Goal: Task Accomplishment & Management: Manage account settings

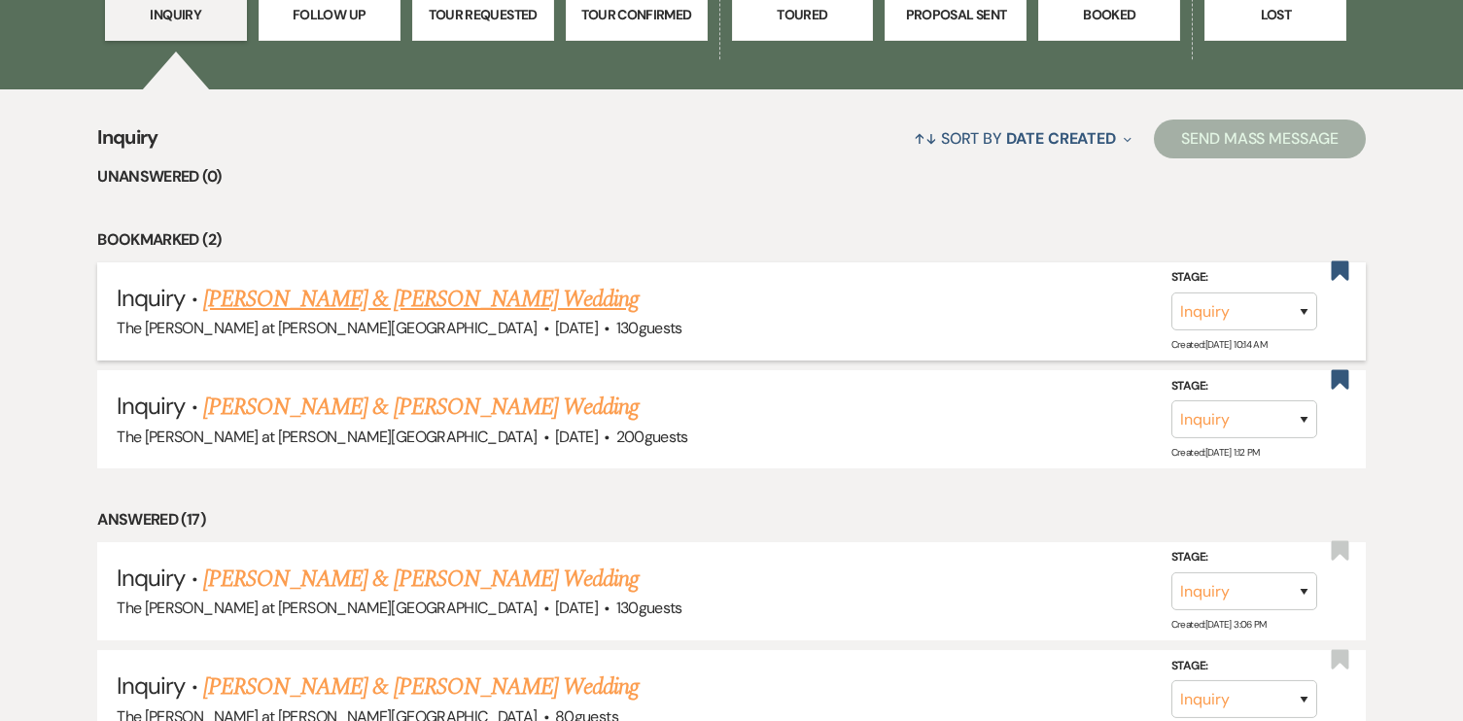
scroll to position [671, 0]
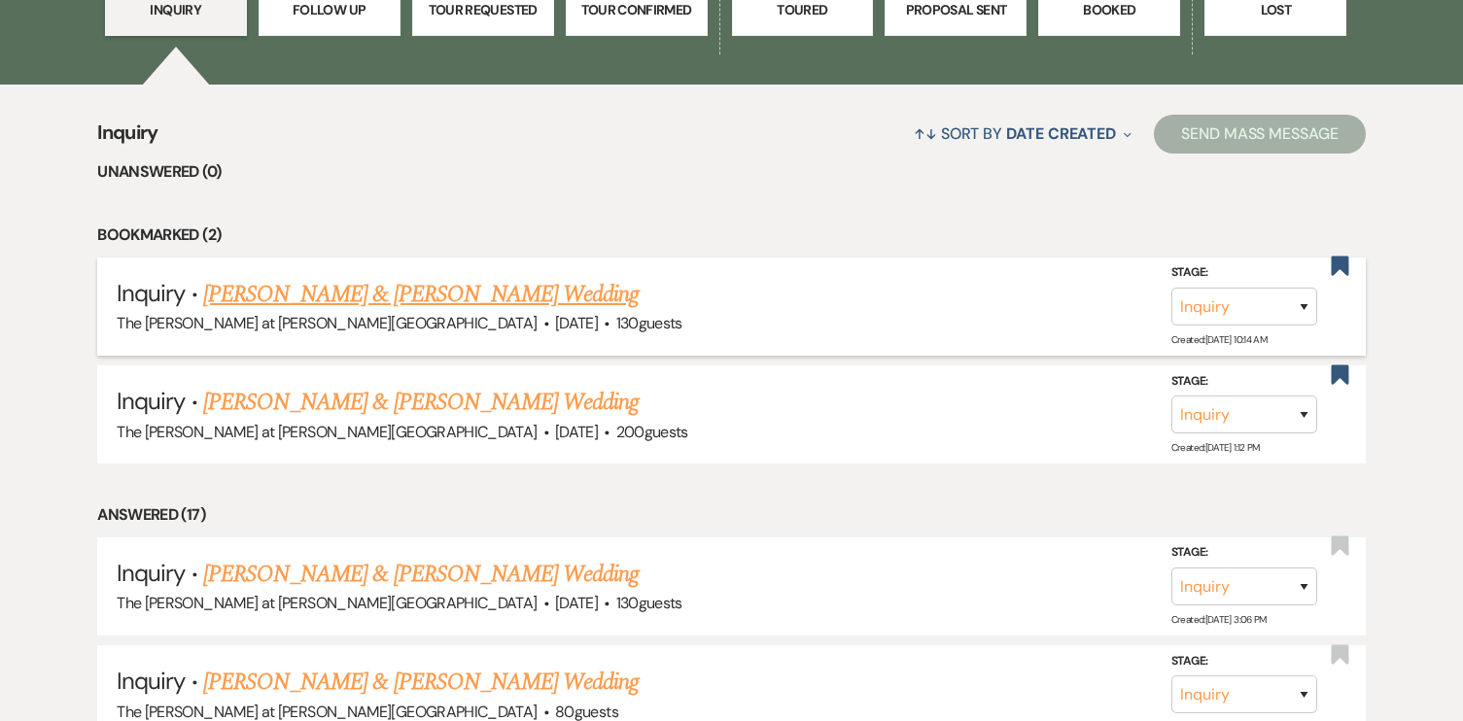
click at [521, 302] on link "[PERSON_NAME] & [PERSON_NAME] Wedding" at bounding box center [421, 294] width 436 height 35
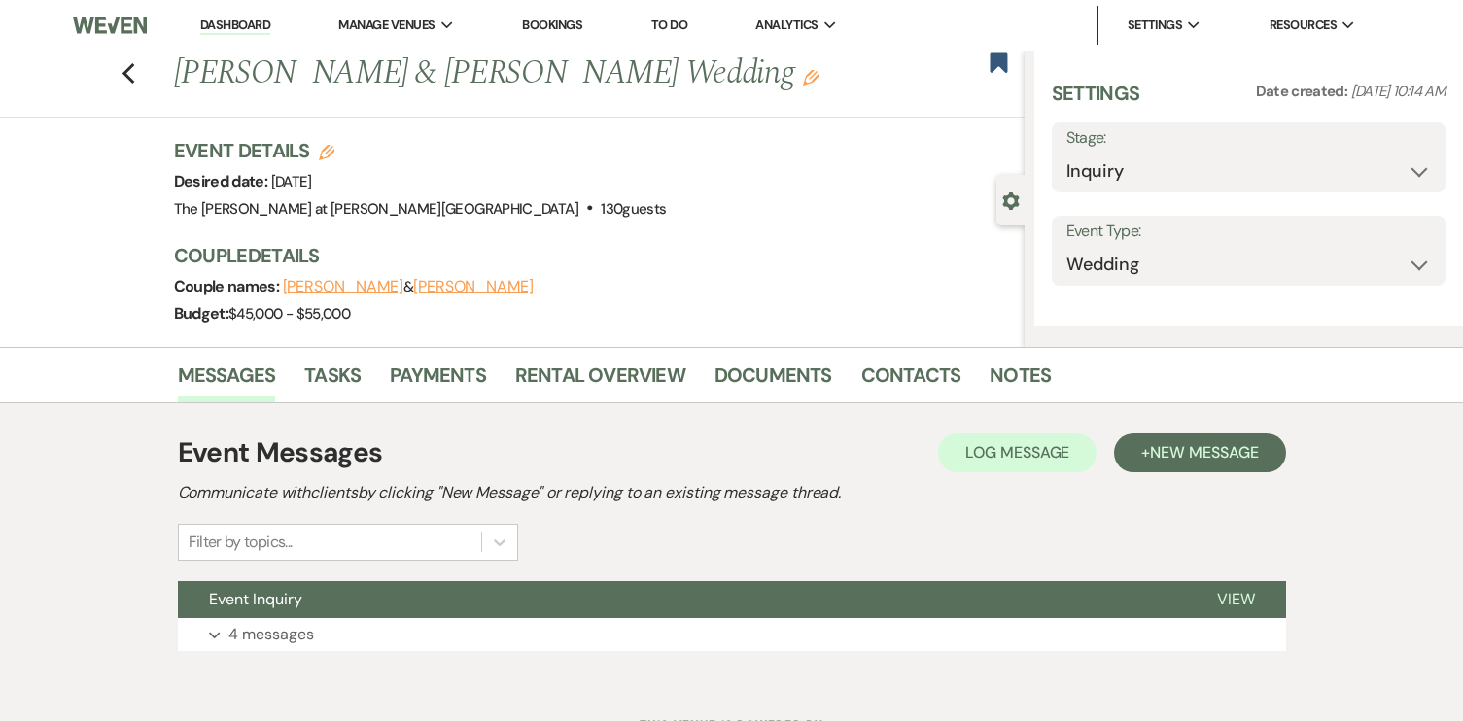
select select "5"
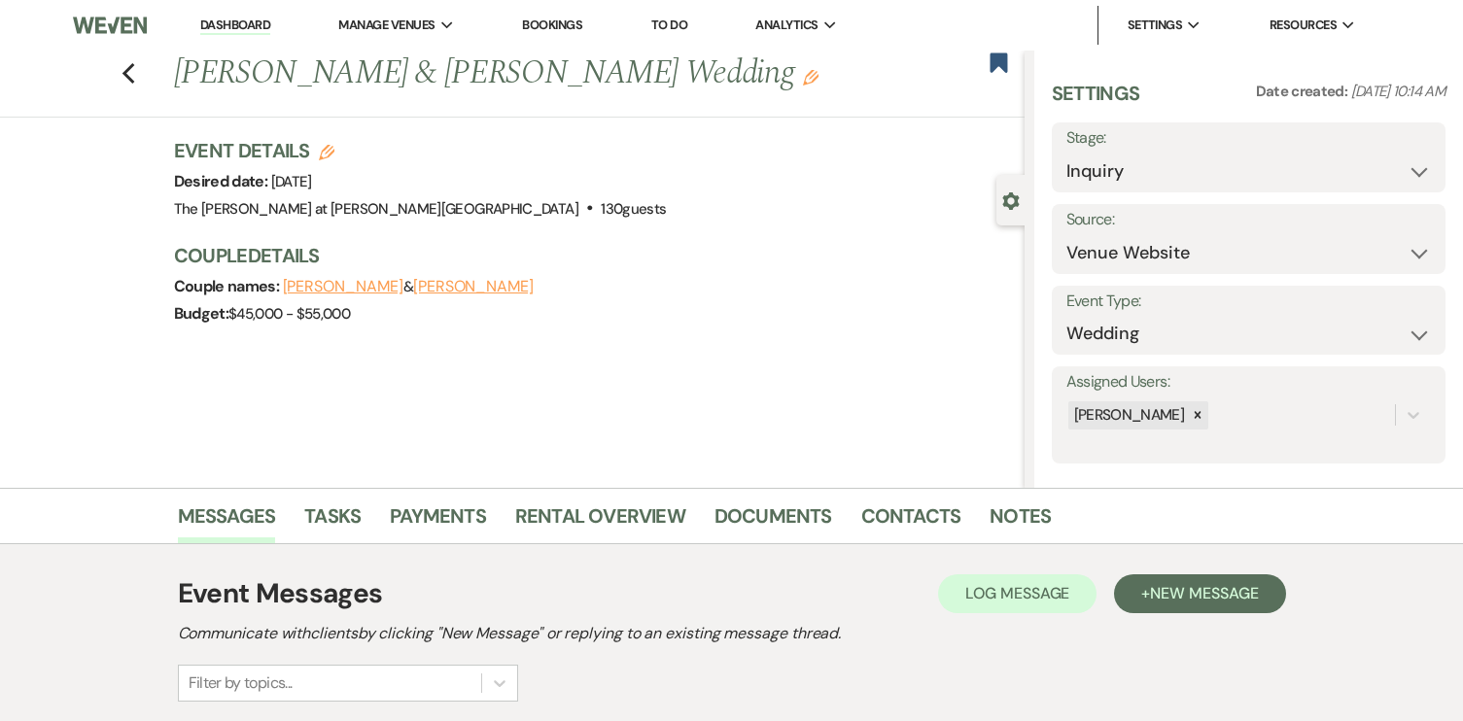
scroll to position [226, 0]
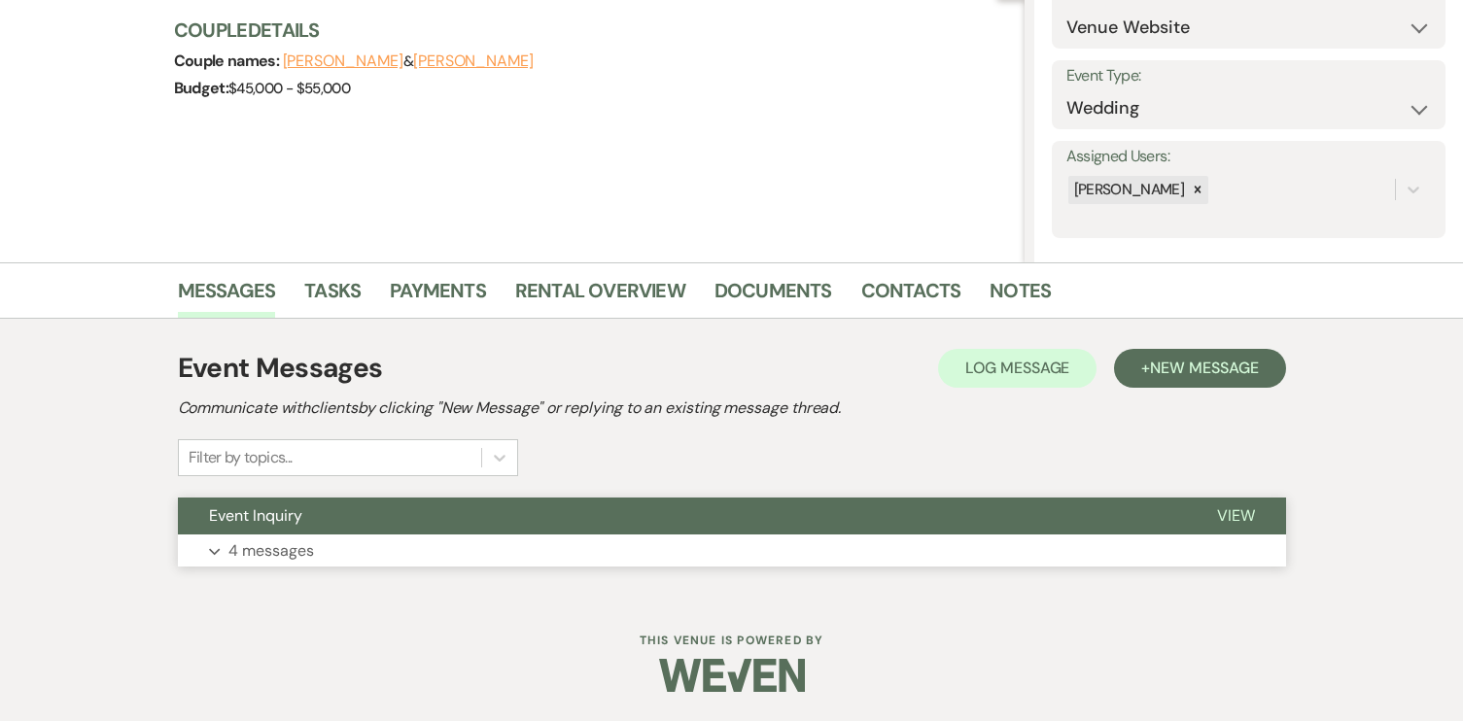
click at [268, 510] on span "Event Inquiry" at bounding box center [255, 516] width 93 height 20
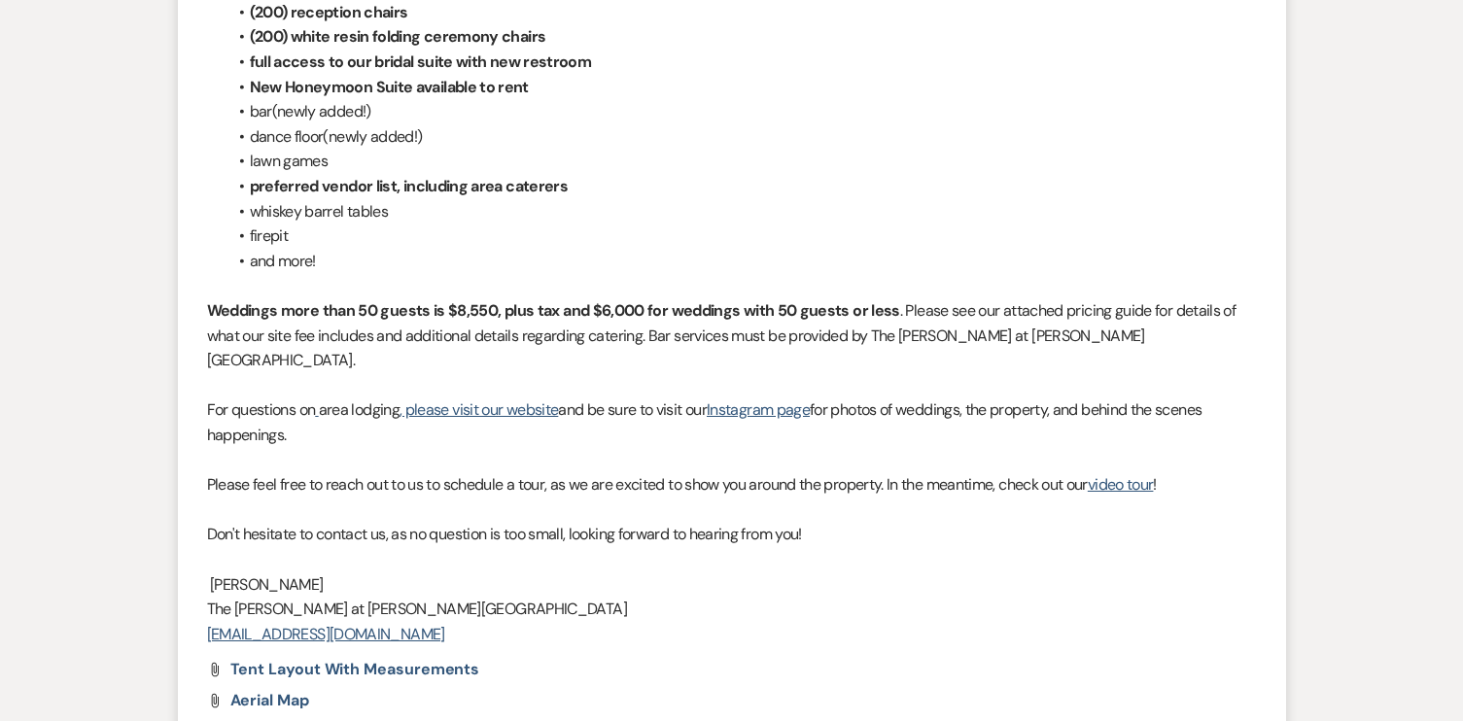
scroll to position [2619, 0]
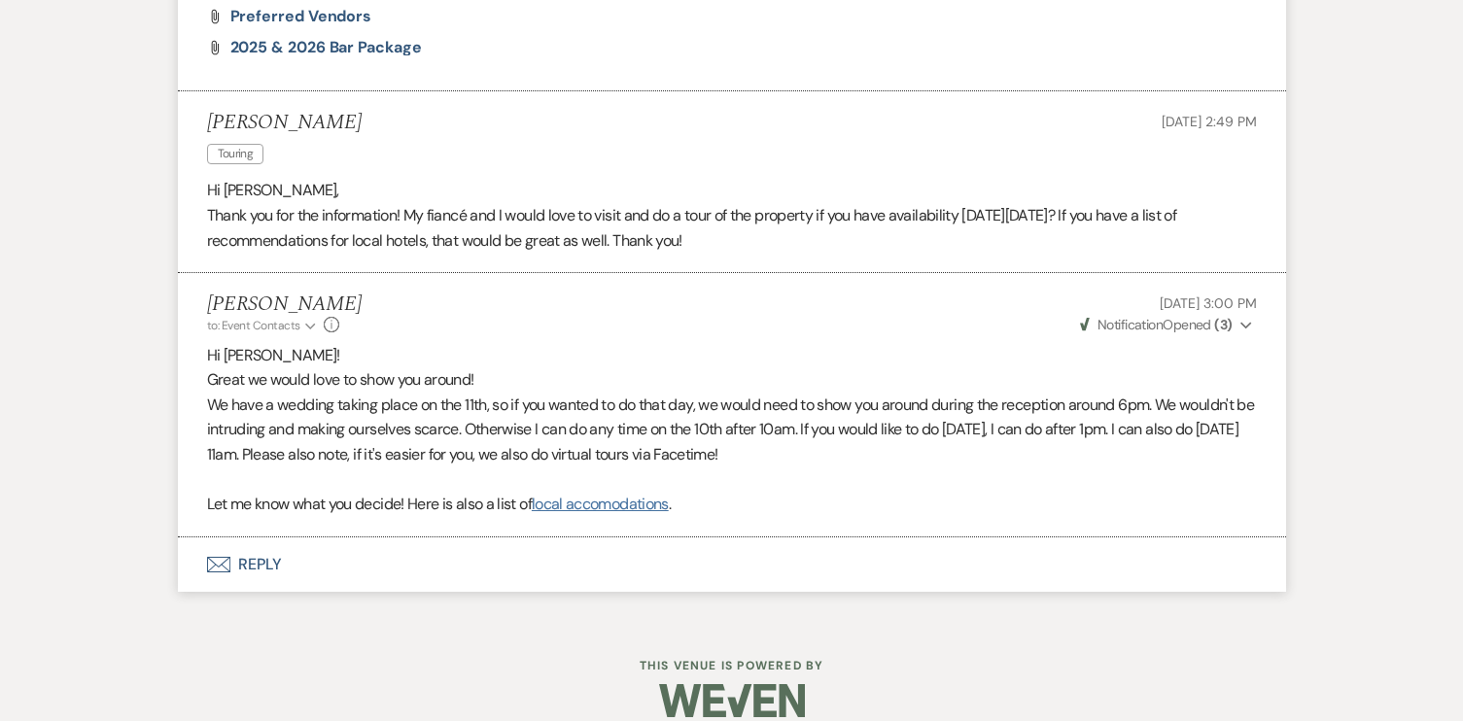
click at [595, 494] on link "local accomodations" at bounding box center [600, 504] width 137 height 20
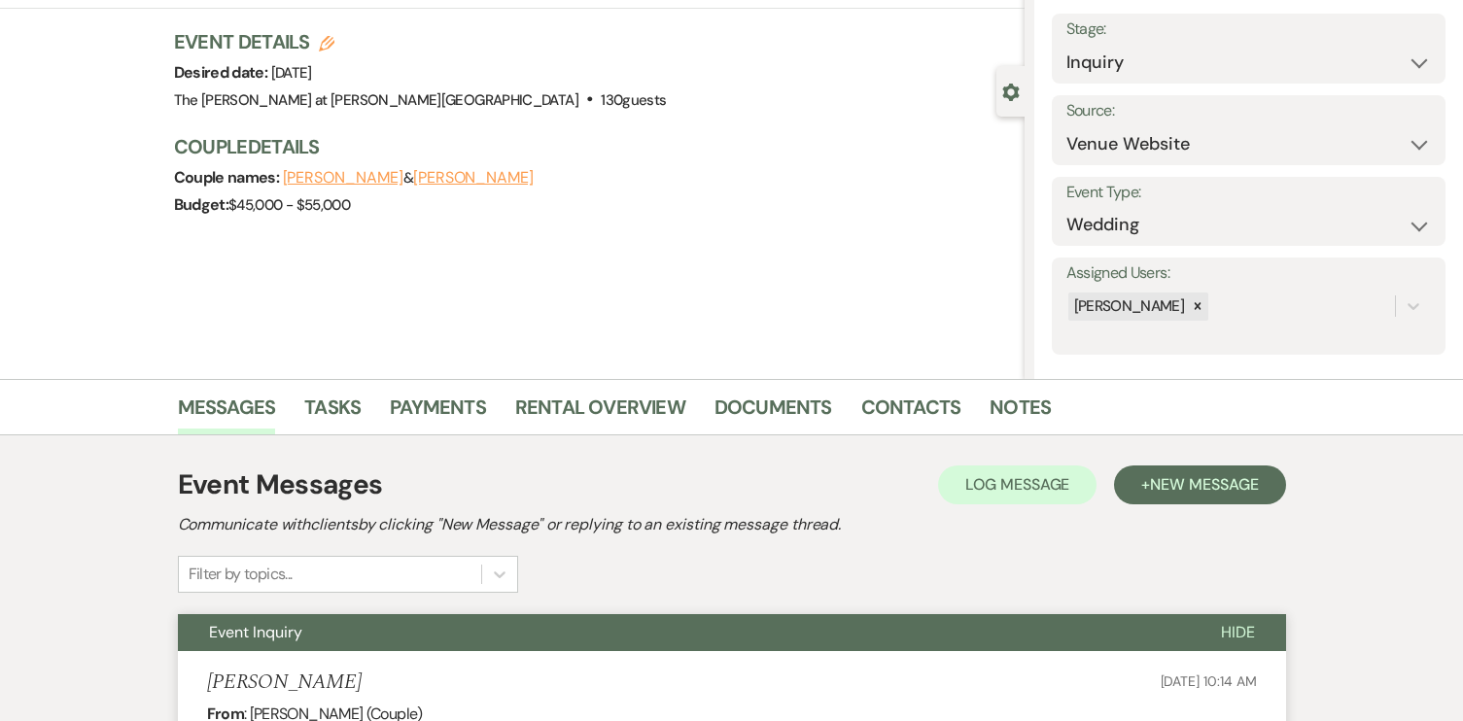
scroll to position [0, 0]
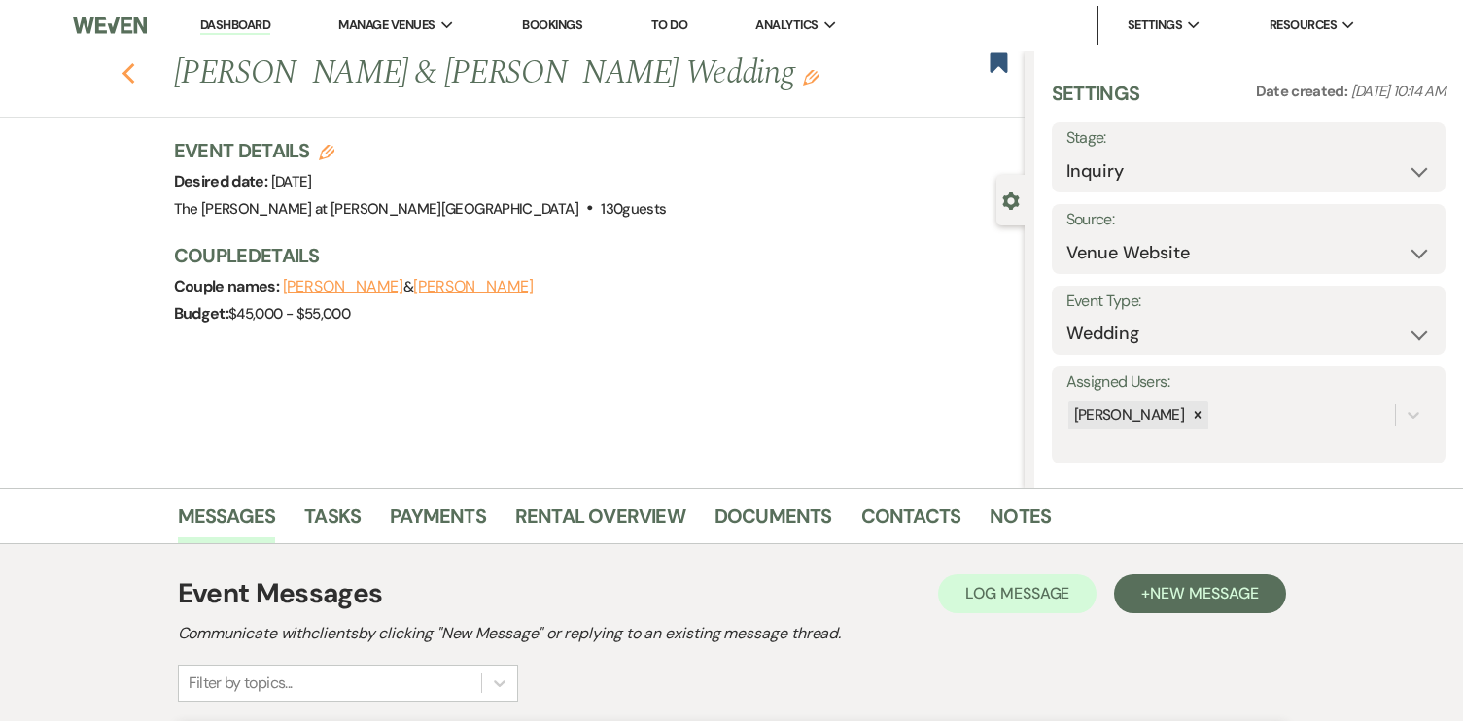
click at [124, 65] on icon "Previous" at bounding box center [129, 73] width 15 height 23
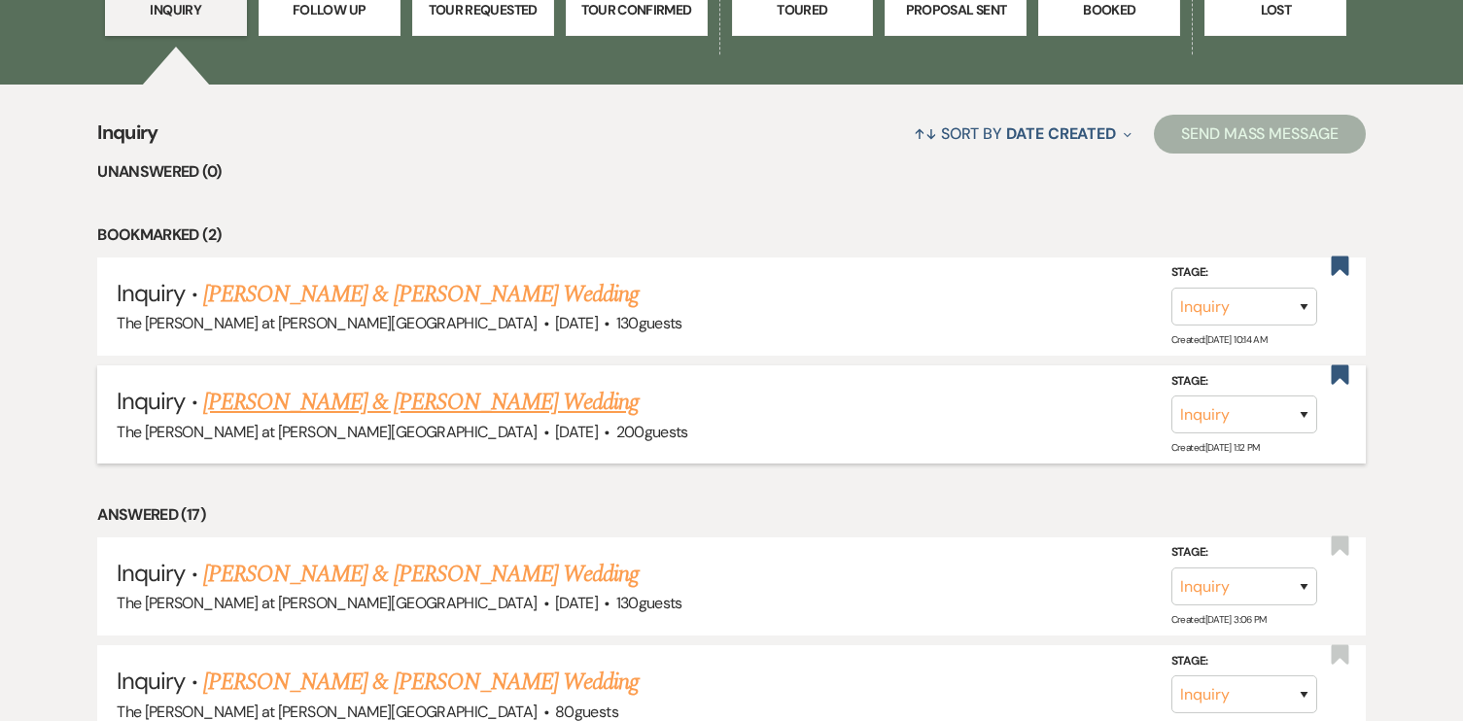
click at [335, 400] on link "[PERSON_NAME] & [PERSON_NAME] Wedding" at bounding box center [421, 402] width 436 height 35
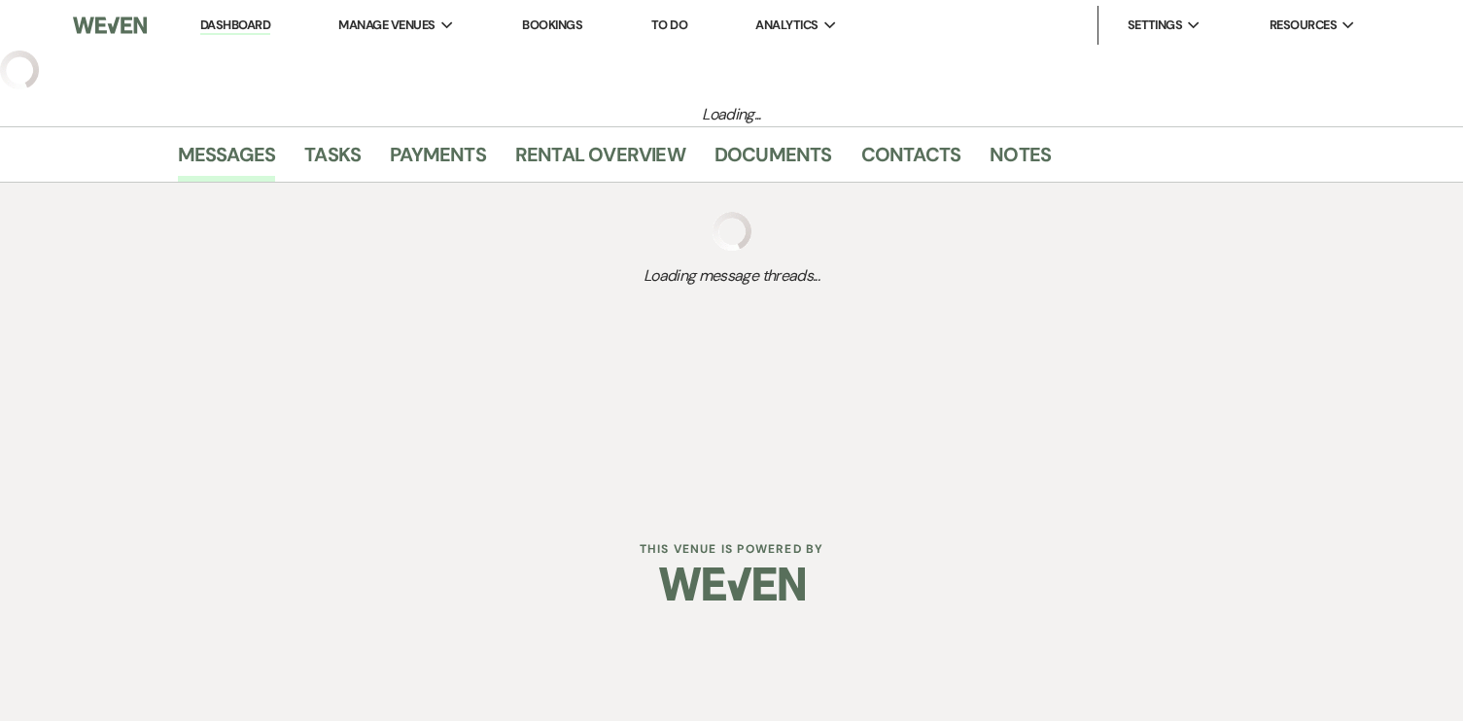
select select "5"
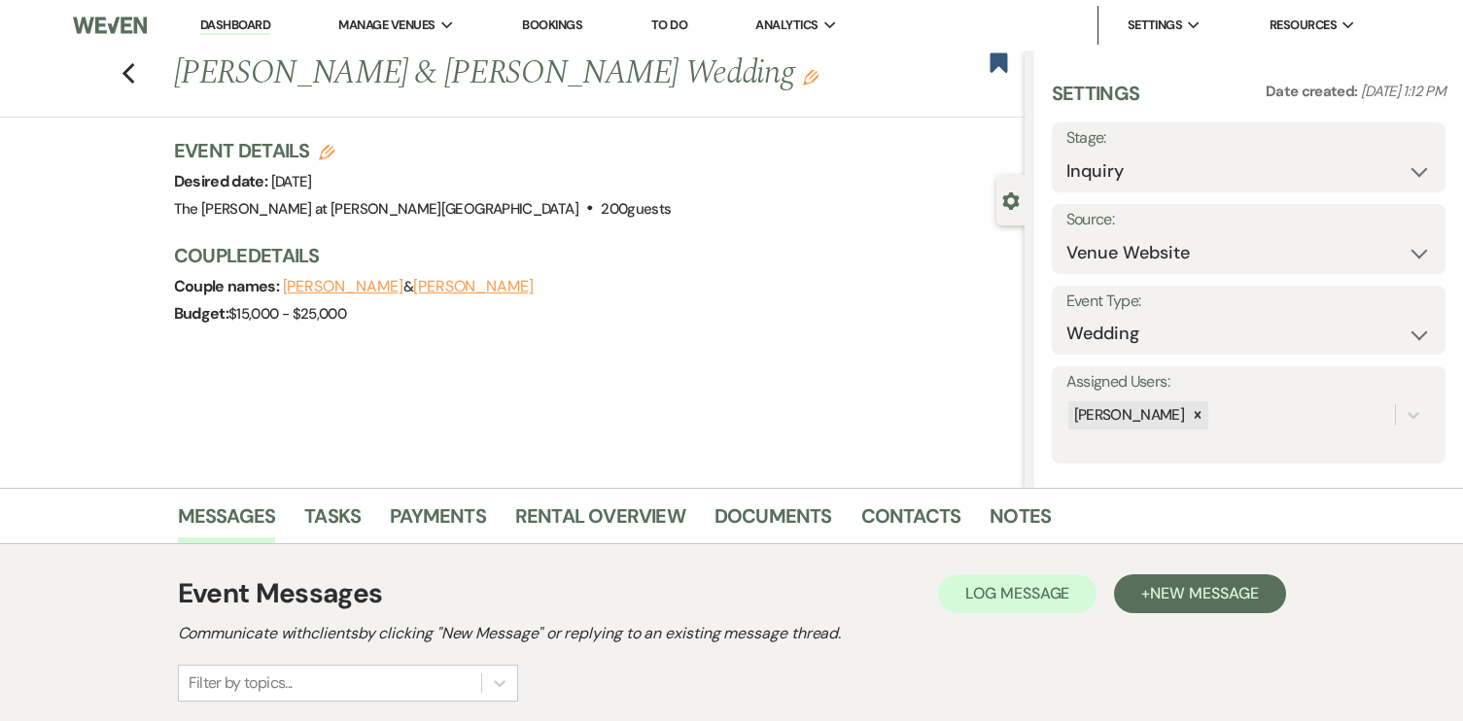
scroll to position [226, 0]
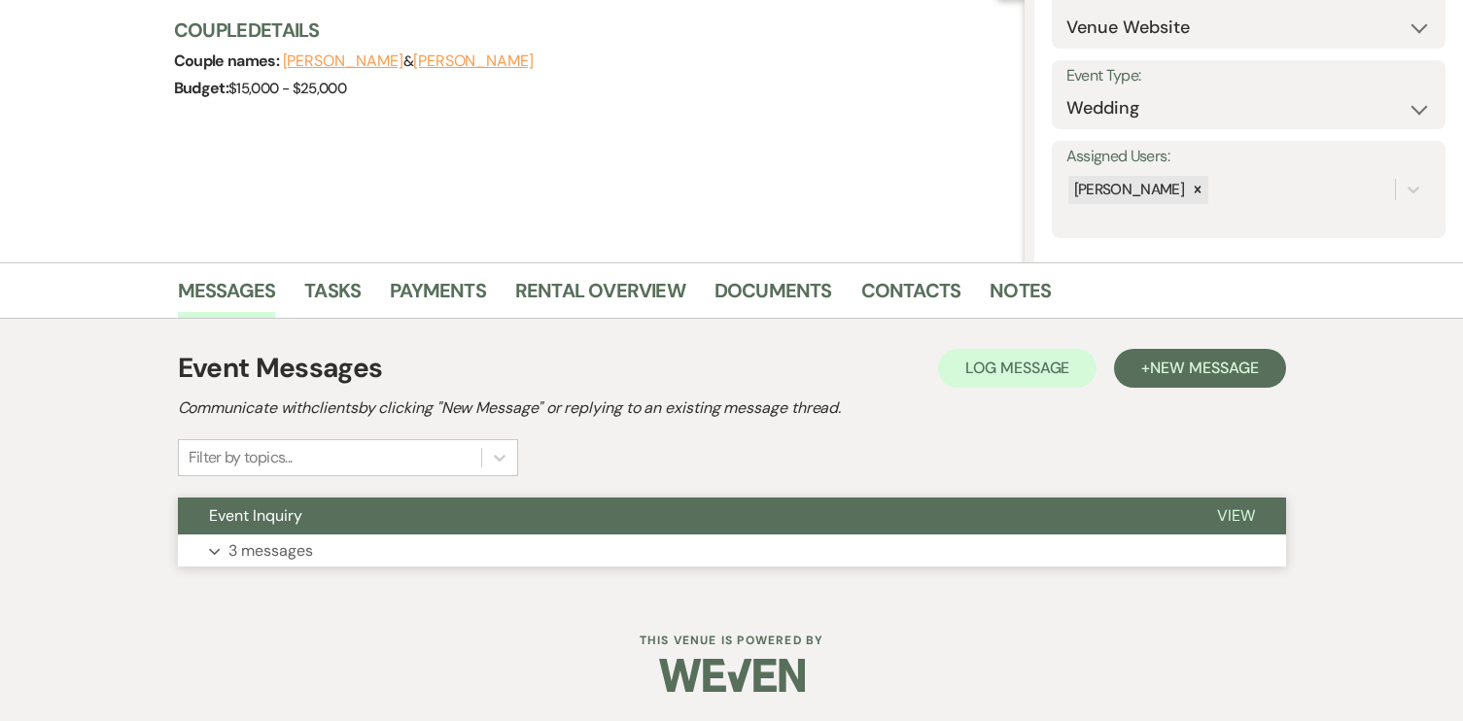
click at [291, 520] on span "Event Inquiry" at bounding box center [255, 516] width 93 height 20
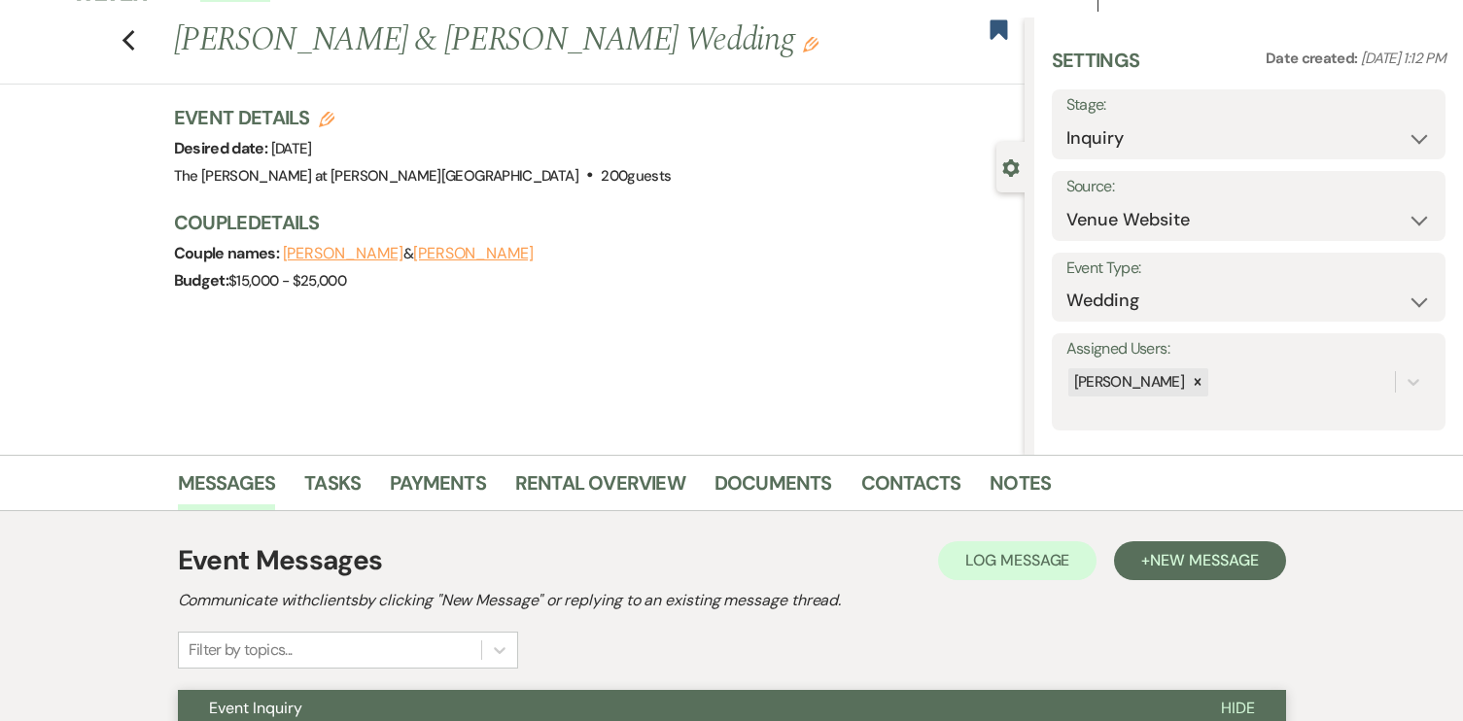
scroll to position [0, 0]
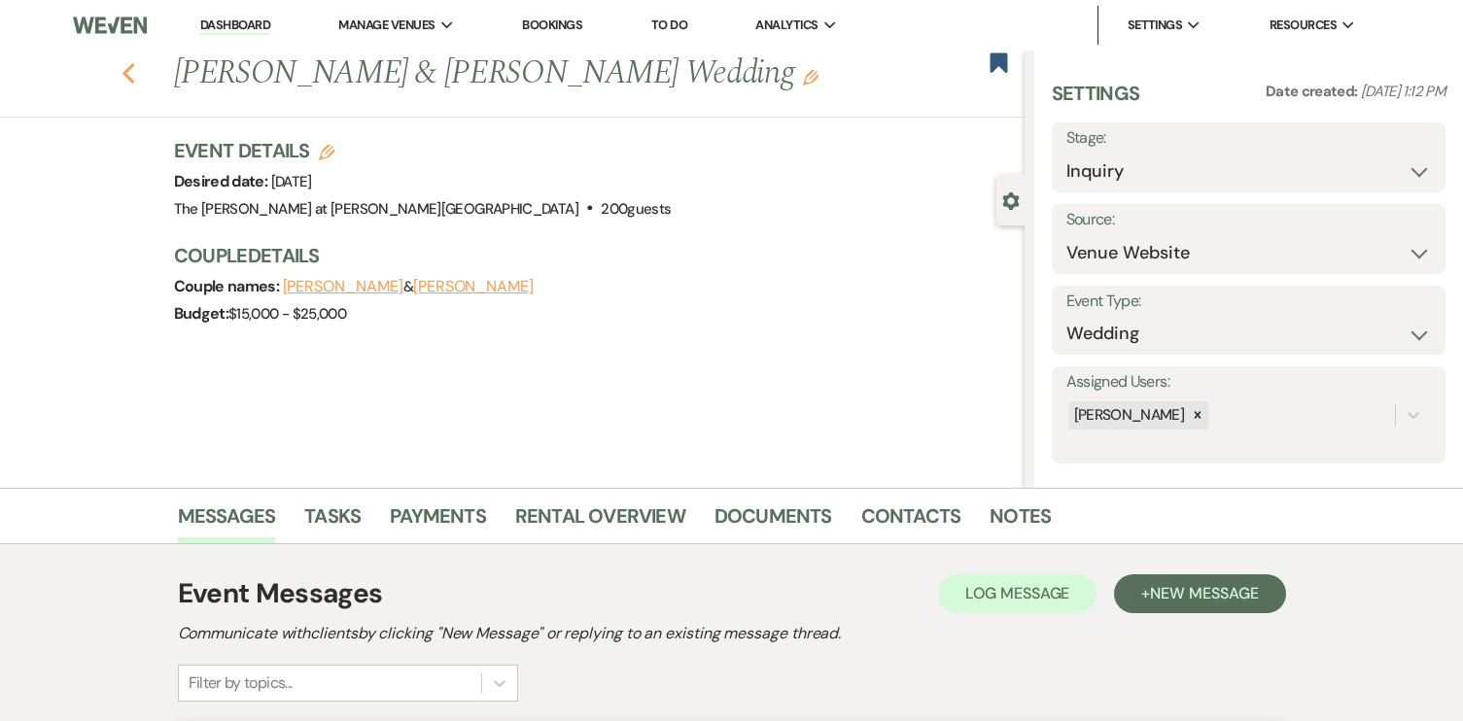
click at [130, 75] on icon "Previous" at bounding box center [129, 73] width 15 height 23
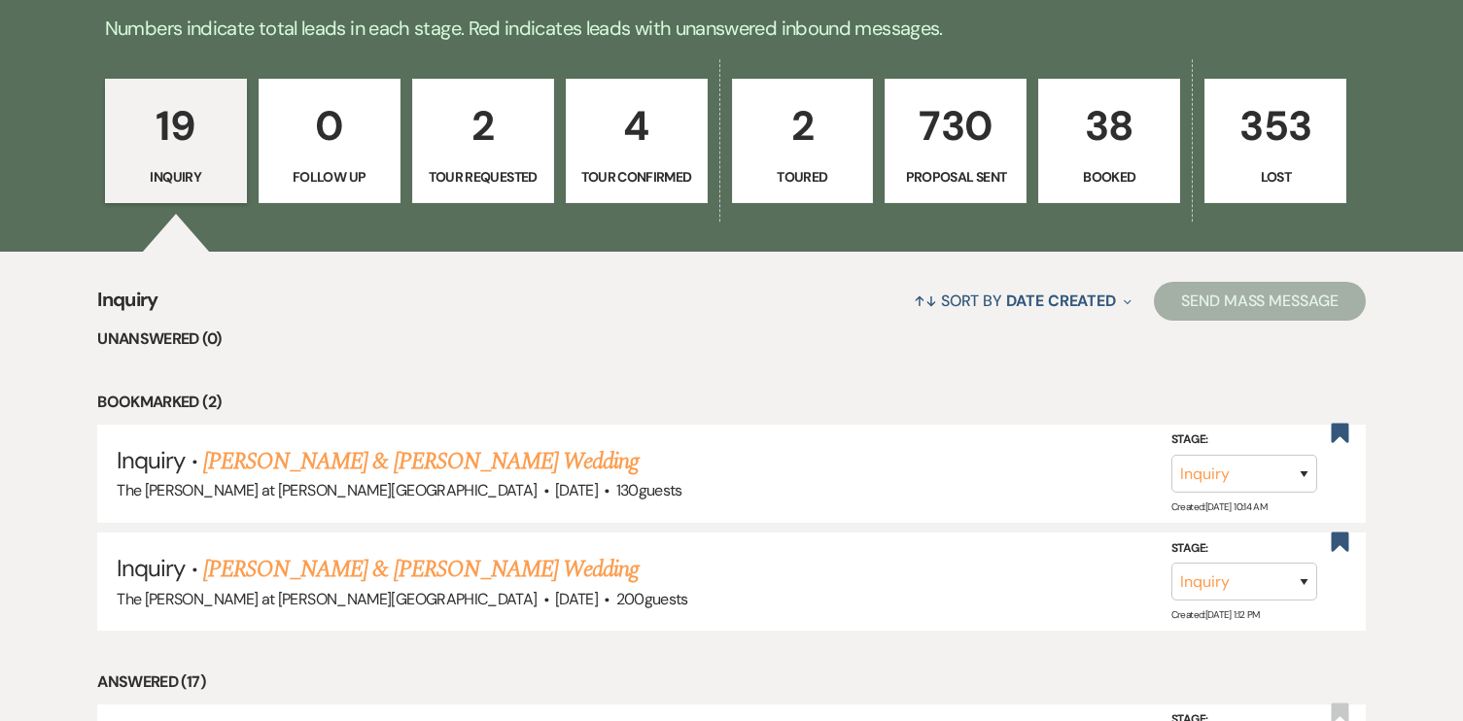
scroll to position [500, 0]
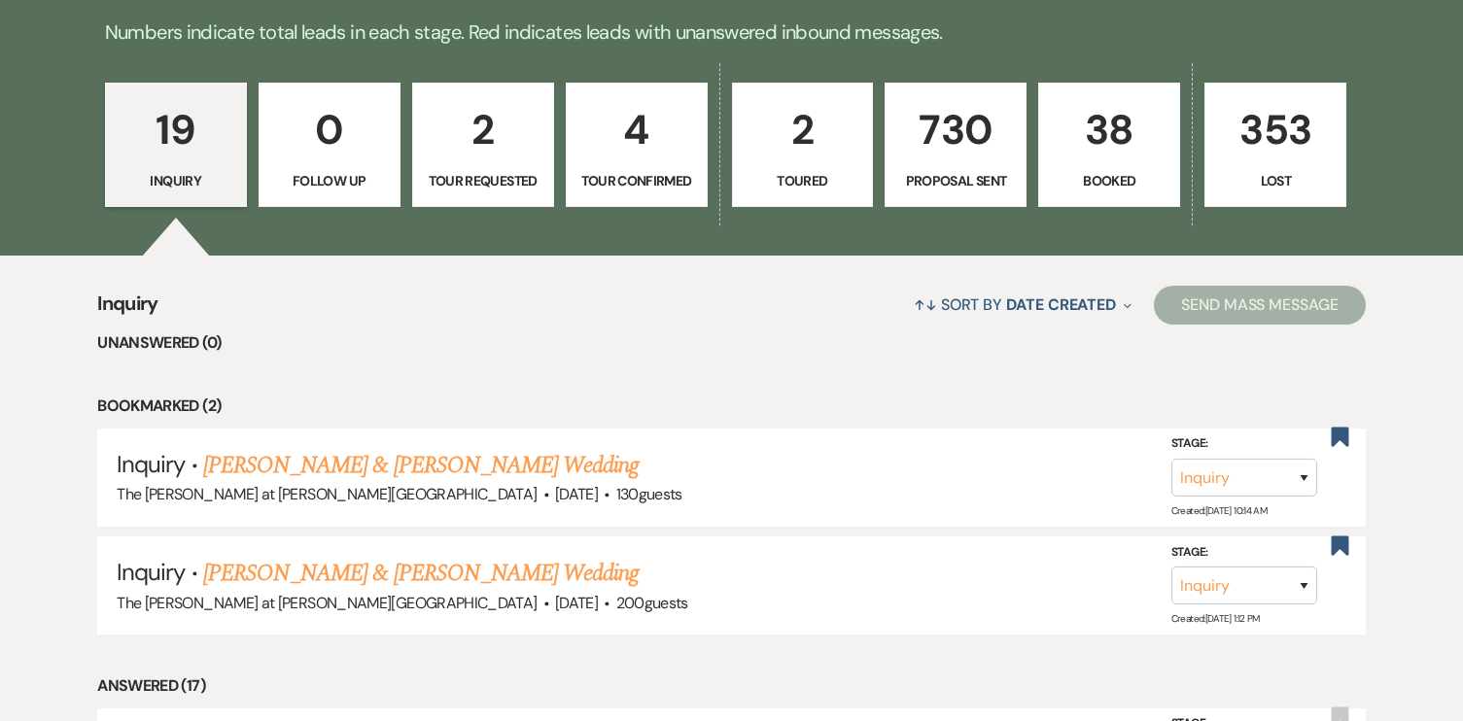
click at [1101, 129] on p "38" at bounding box center [1109, 129] width 117 height 65
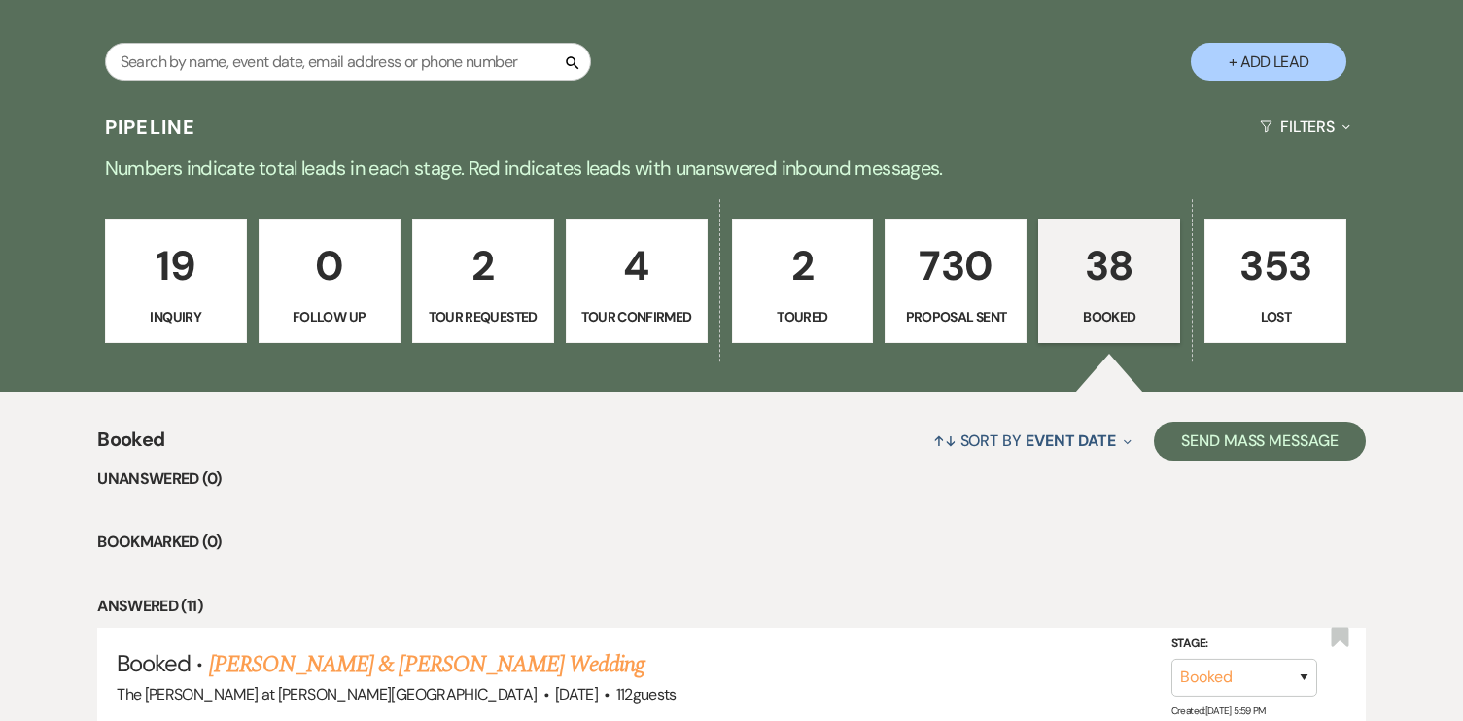
scroll to position [361, 0]
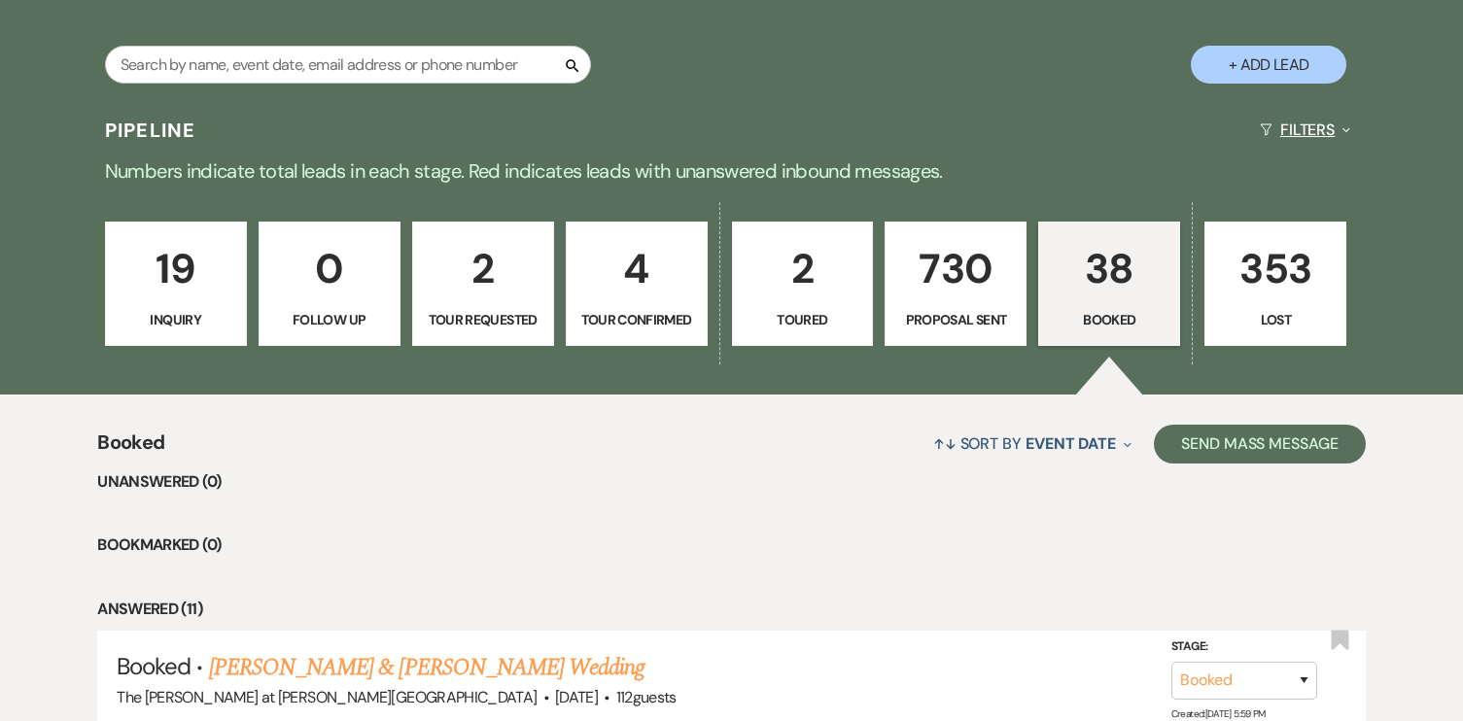
click at [1313, 136] on button "Filters Expand" at bounding box center [1305, 130] width 106 height 52
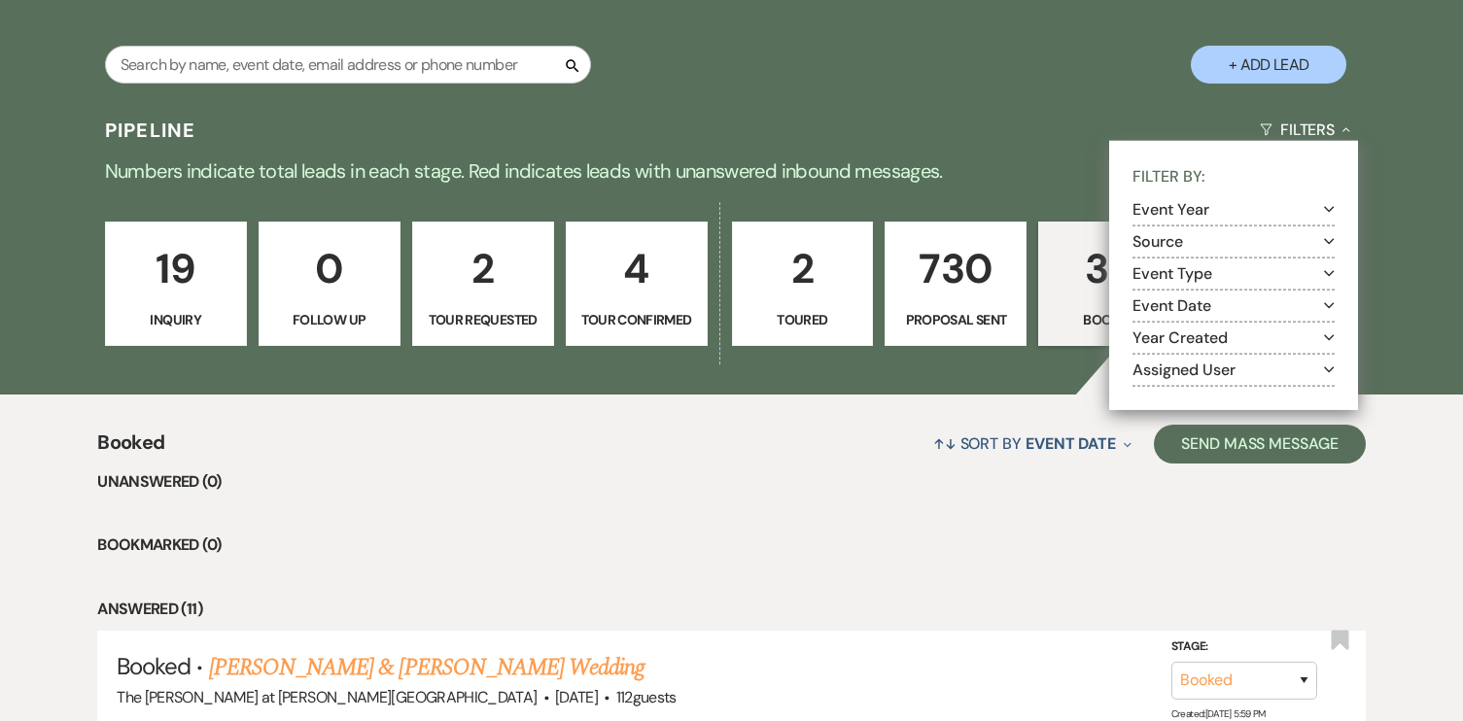
click at [1271, 219] on section "Event Year Expand" at bounding box center [1234, 210] width 202 height 32
click at [1283, 209] on button "Event Year Expand" at bounding box center [1234, 210] width 202 height 16
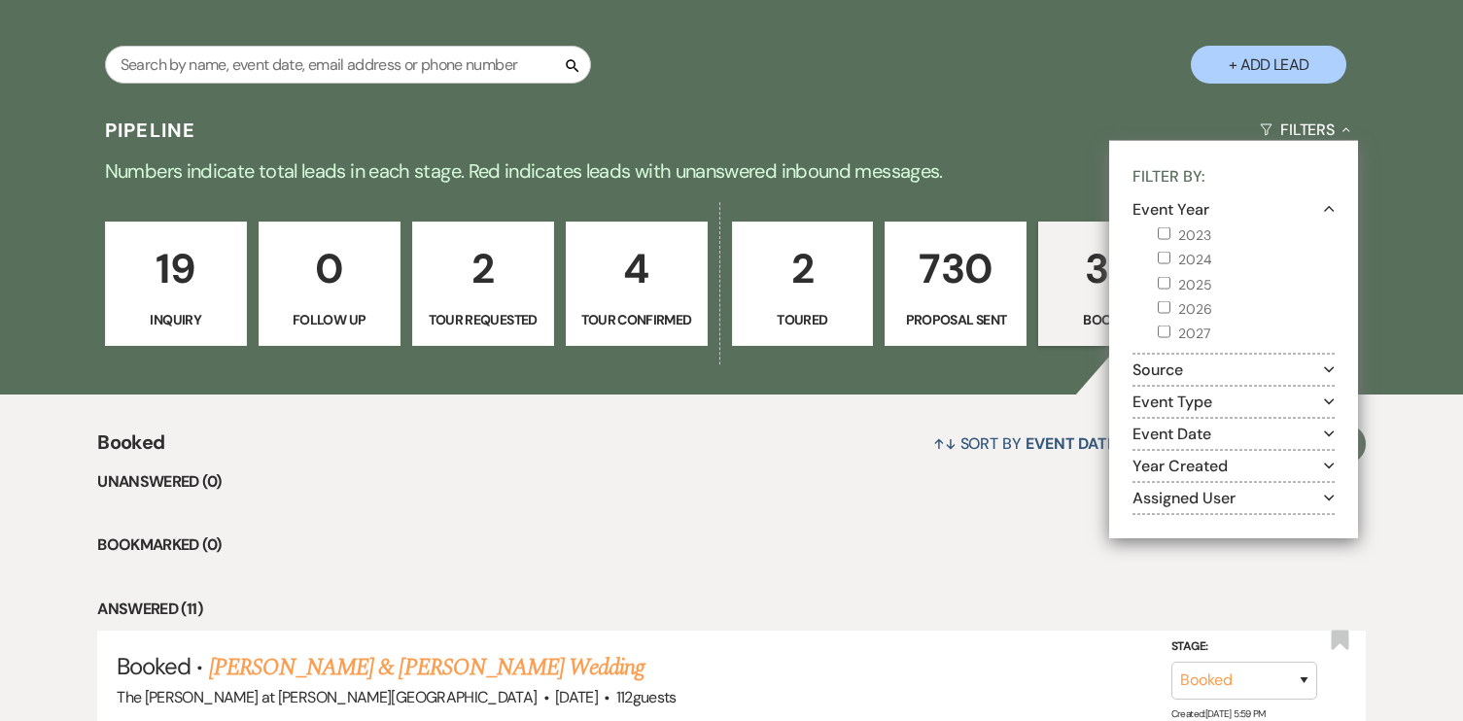
click at [1169, 328] on input "2027" at bounding box center [1164, 331] width 13 height 13
checkbox input "true"
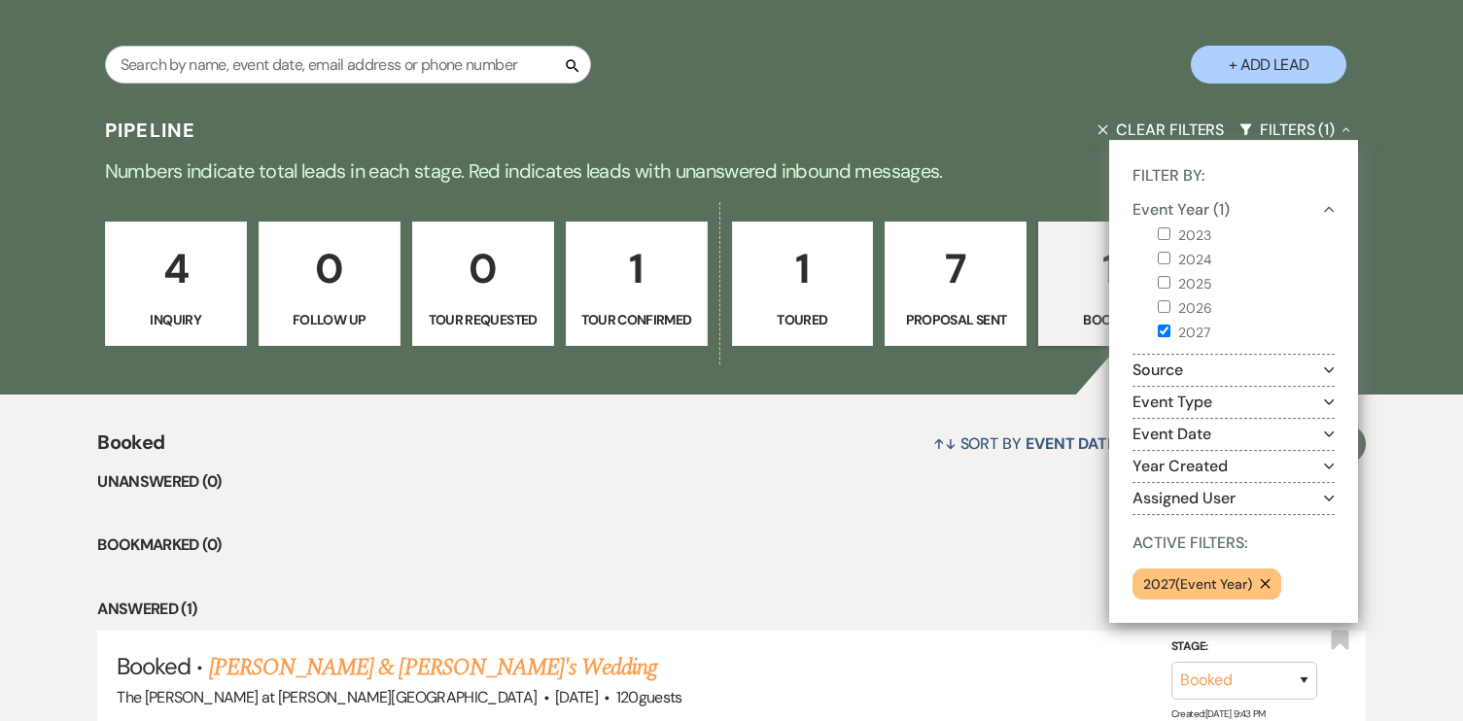
click at [1057, 371] on div "4 Inquiry 0 Follow Up 0 Tour Requested 1 Tour Confirmed 1 Toured 7 Proposal Sen…" at bounding box center [732, 296] width 1400 height 196
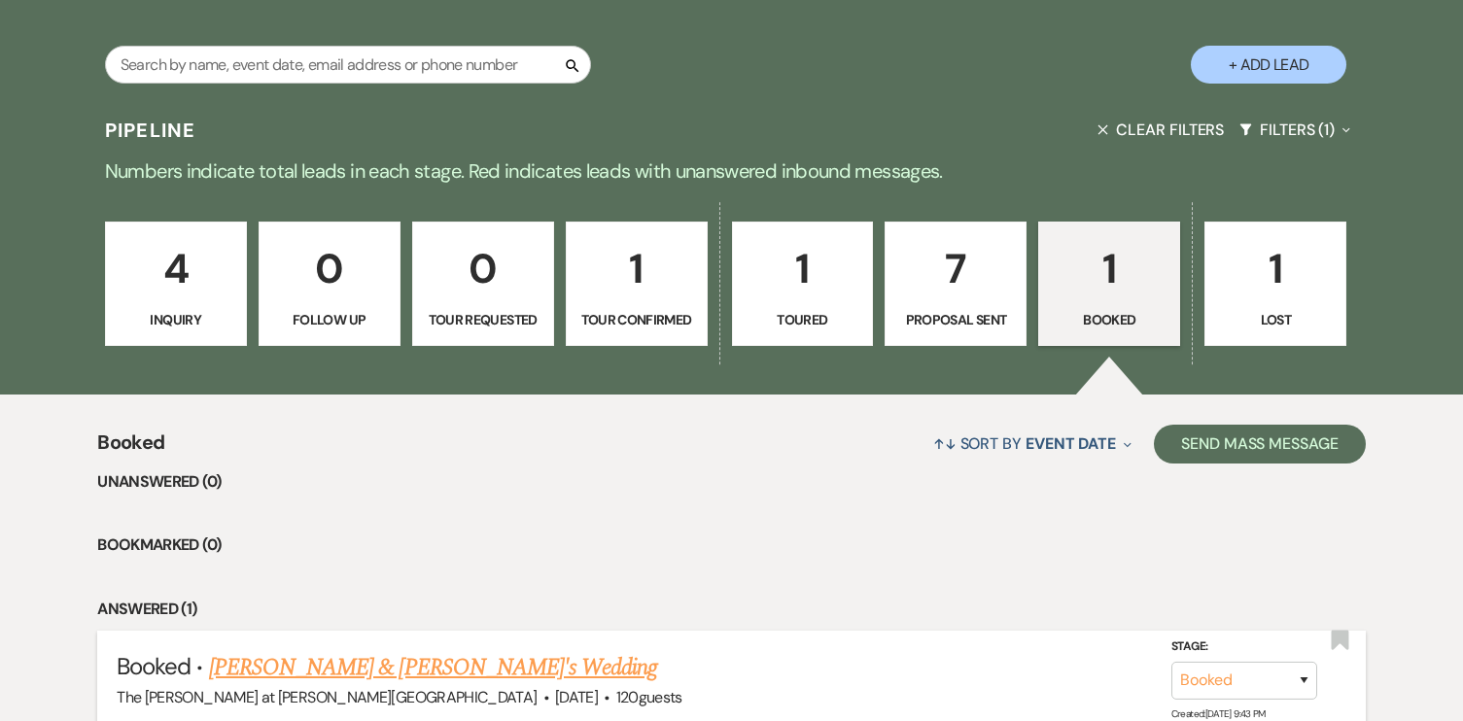
click at [258, 676] on link "[PERSON_NAME] & [PERSON_NAME]'s Wedding" at bounding box center [433, 668] width 449 height 35
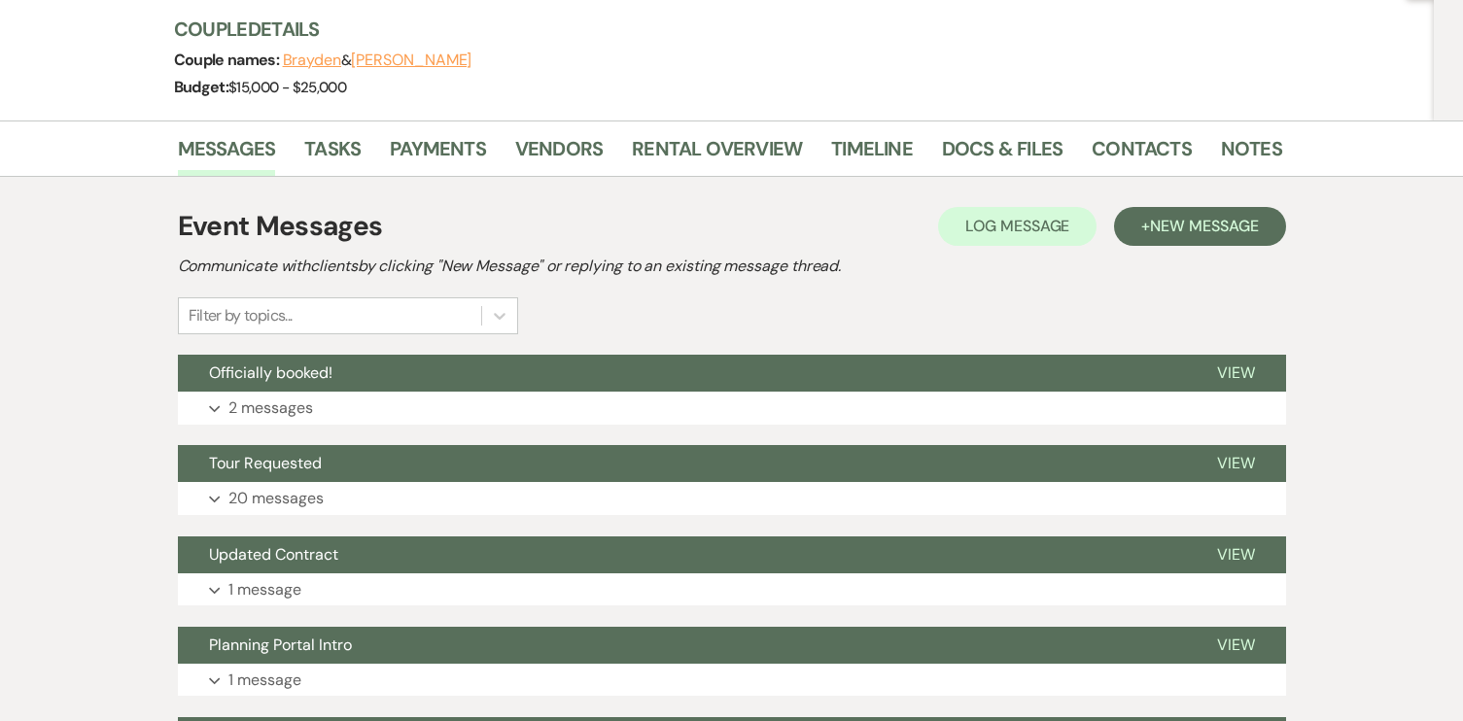
scroll to position [229, 0]
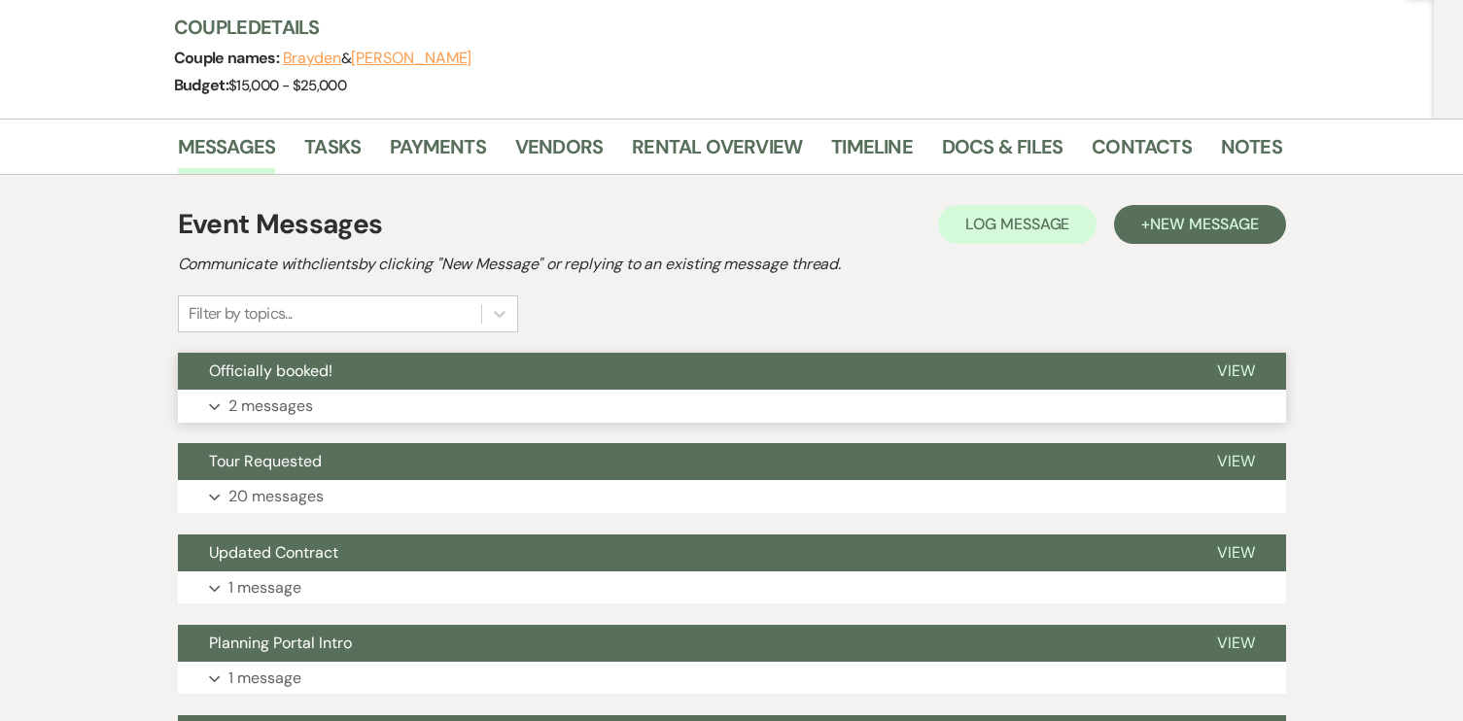
click at [296, 374] on span "Officially booked!" at bounding box center [270, 371] width 123 height 20
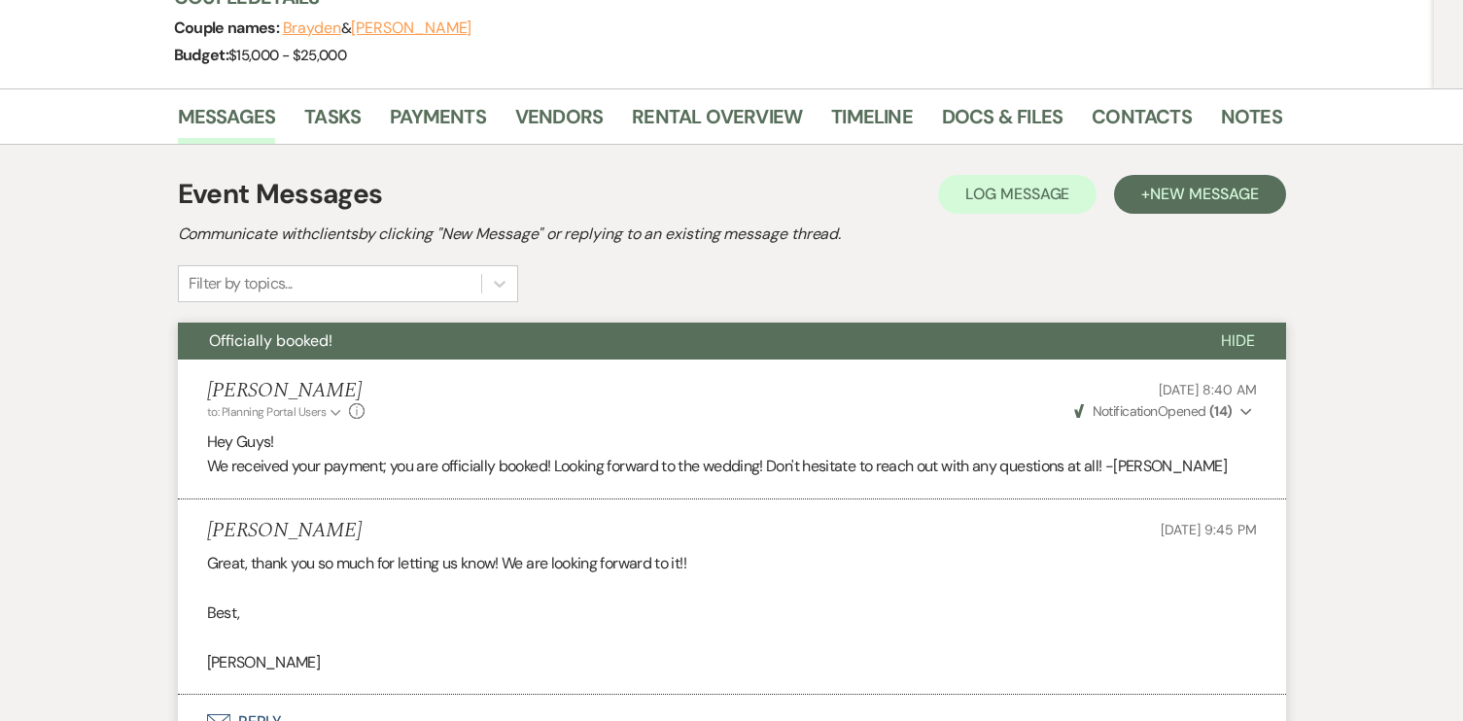
scroll to position [0, 0]
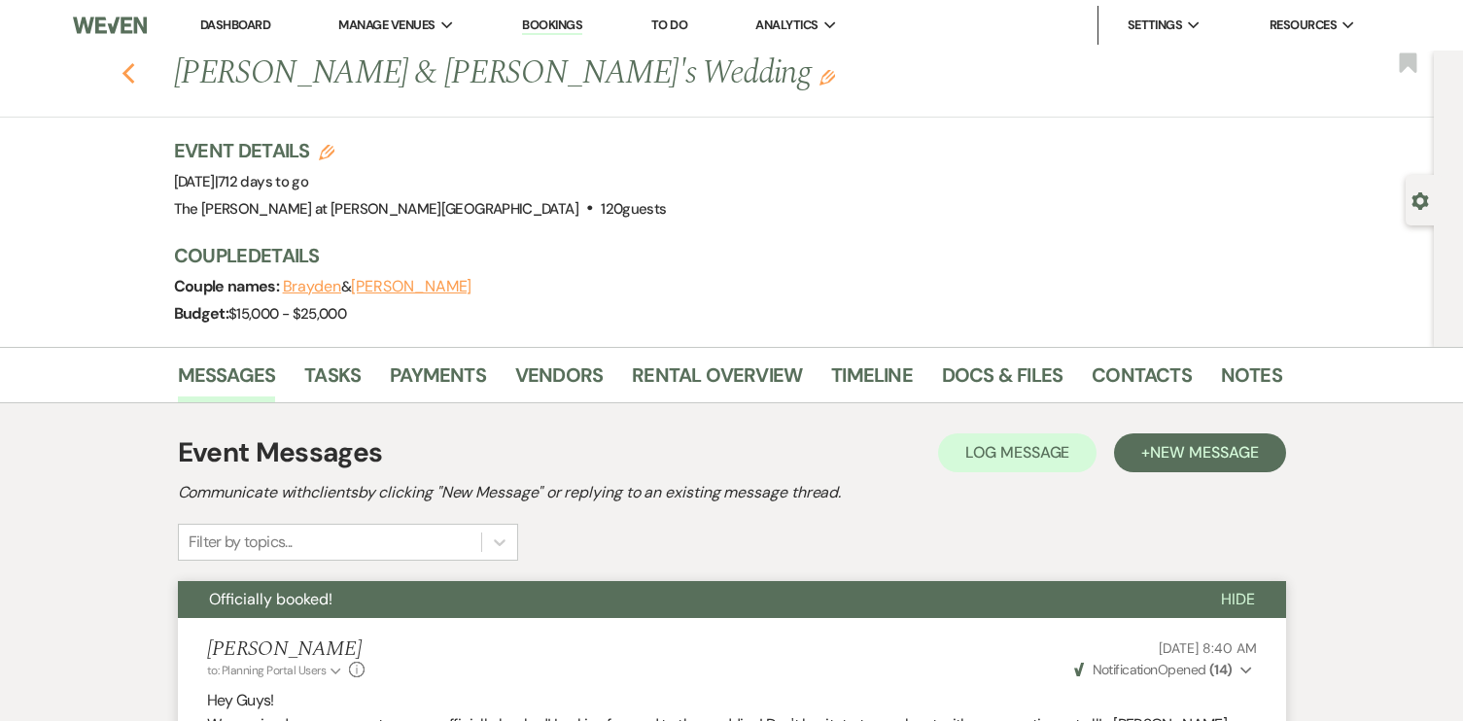
click at [123, 81] on icon "Previous" at bounding box center [129, 73] width 15 height 23
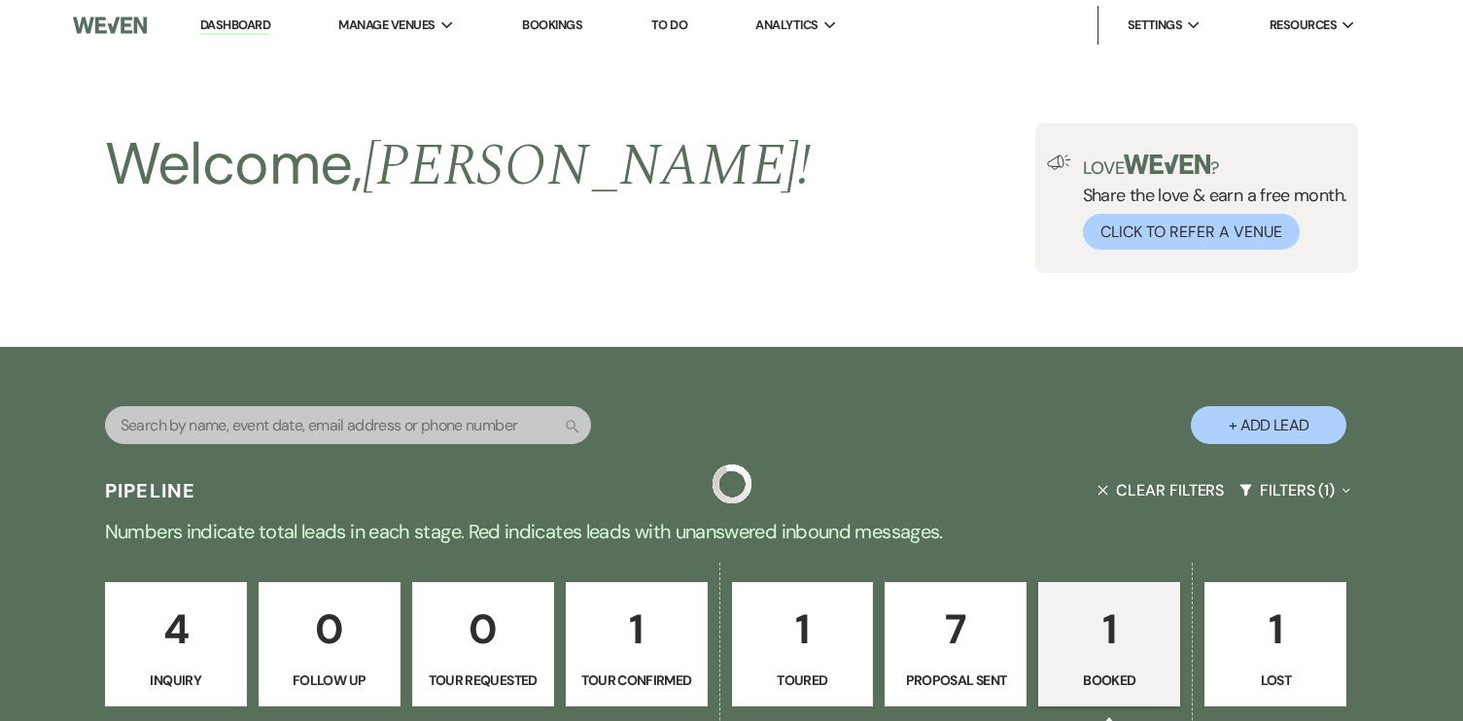
scroll to position [361, 0]
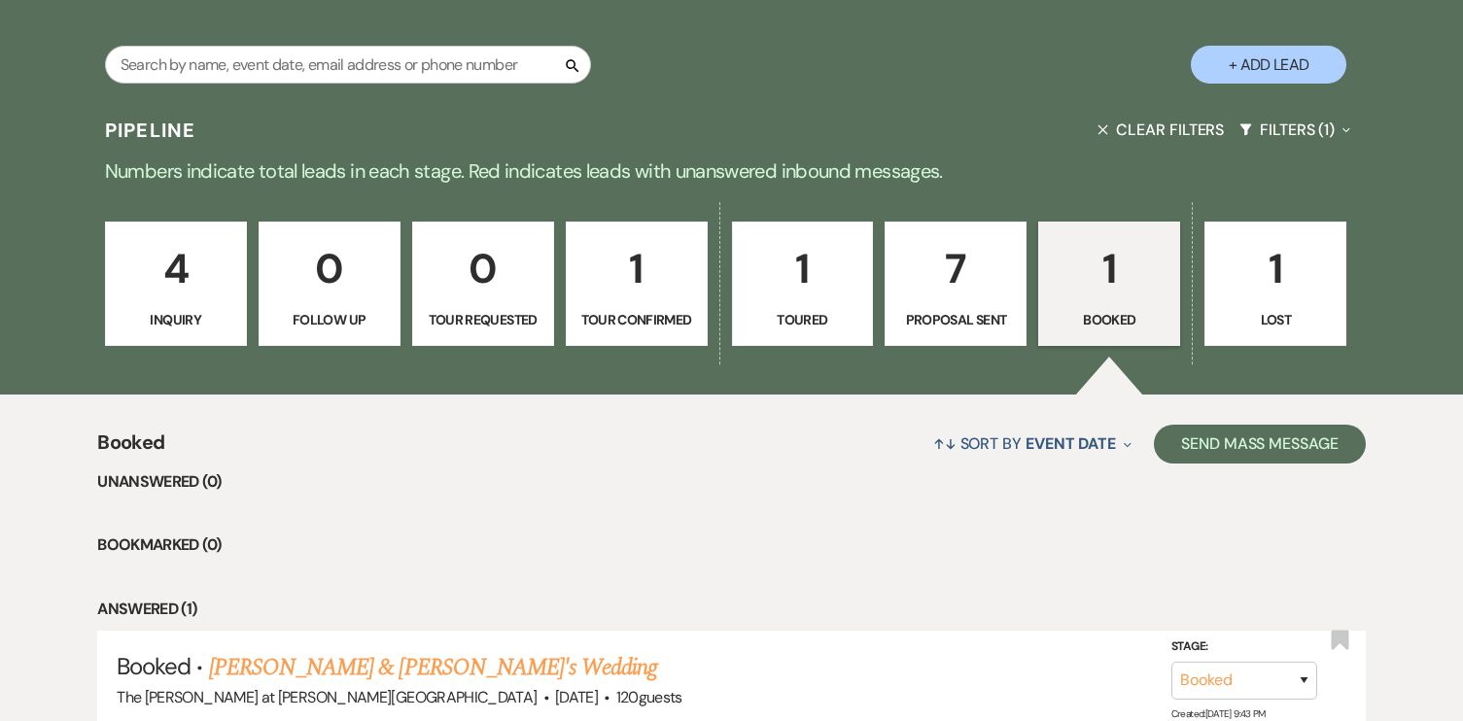
click at [973, 281] on p "7" at bounding box center [955, 268] width 117 height 65
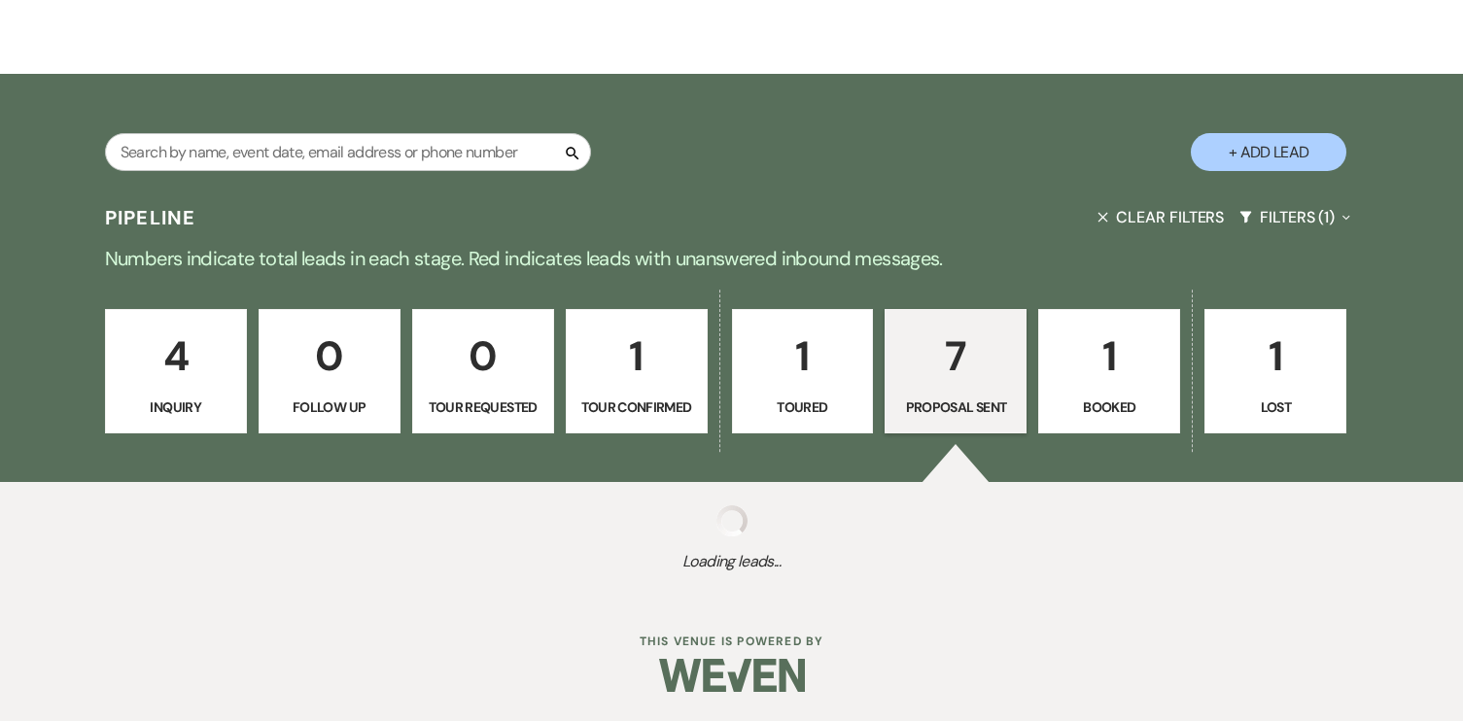
select select "6"
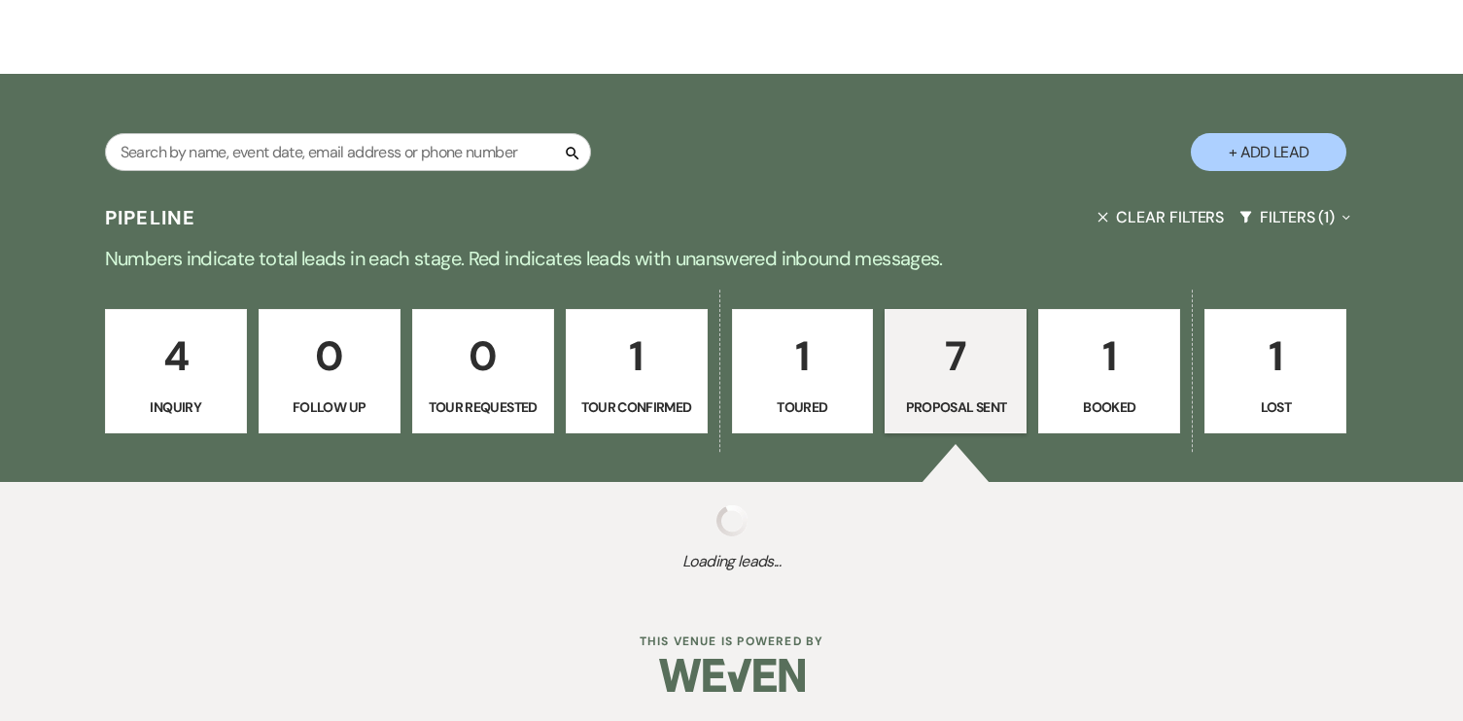
select select "6"
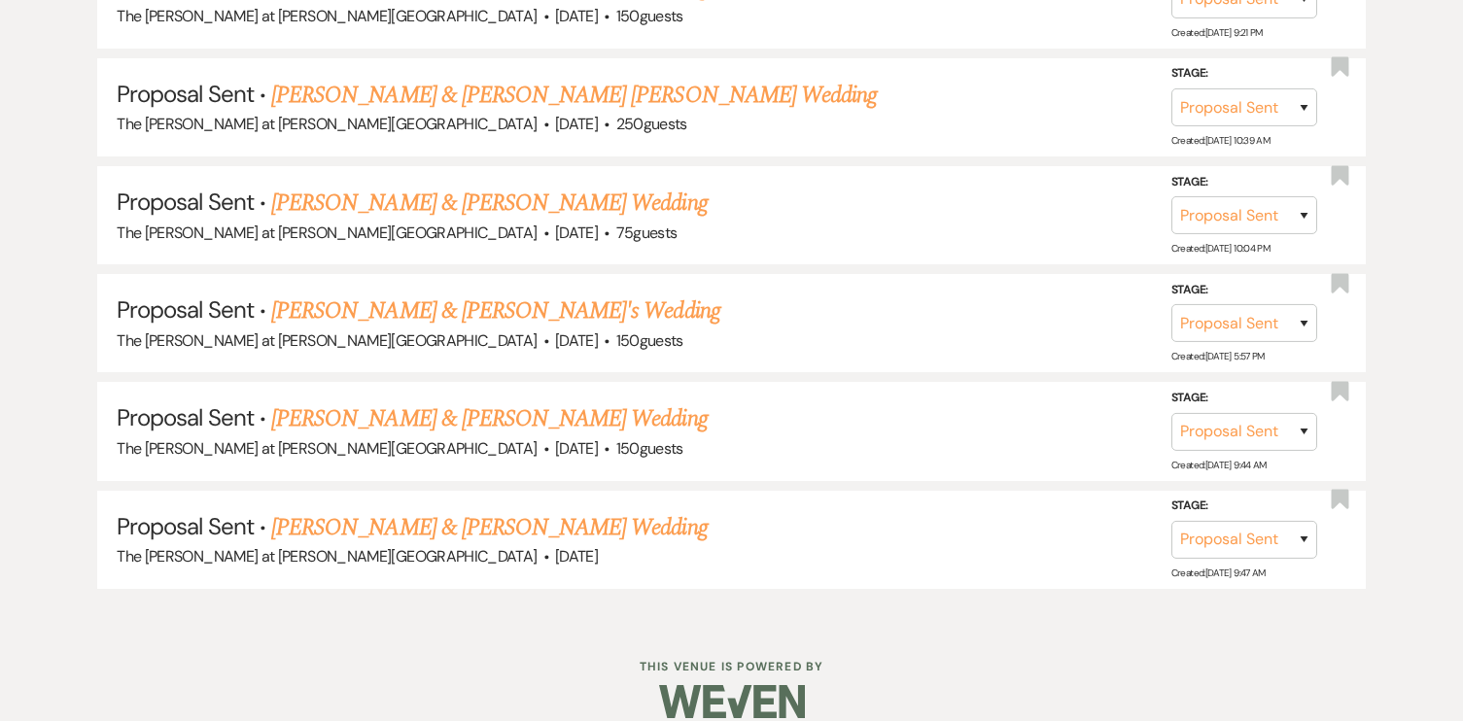
scroll to position [1162, 0]
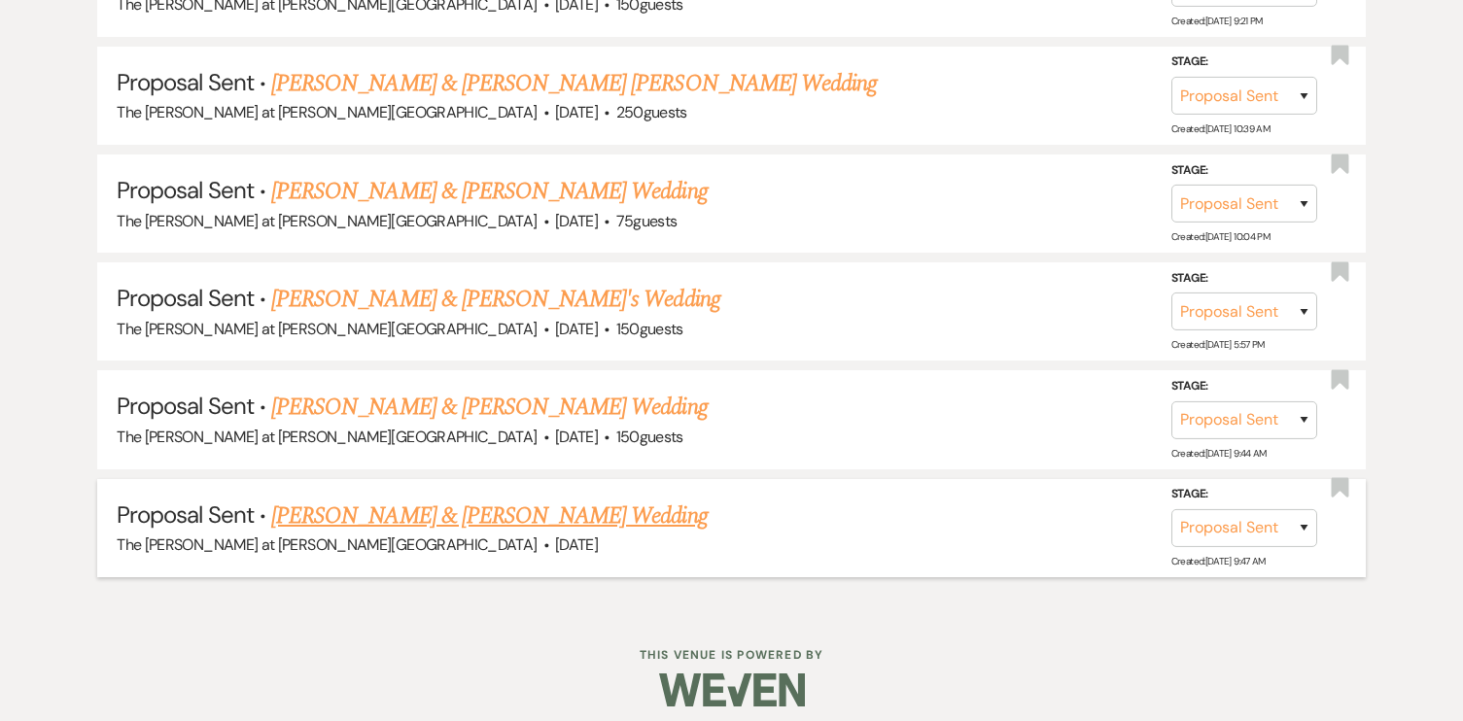
click at [570, 514] on link "[PERSON_NAME] & [PERSON_NAME] Wedding" at bounding box center [489, 516] width 436 height 35
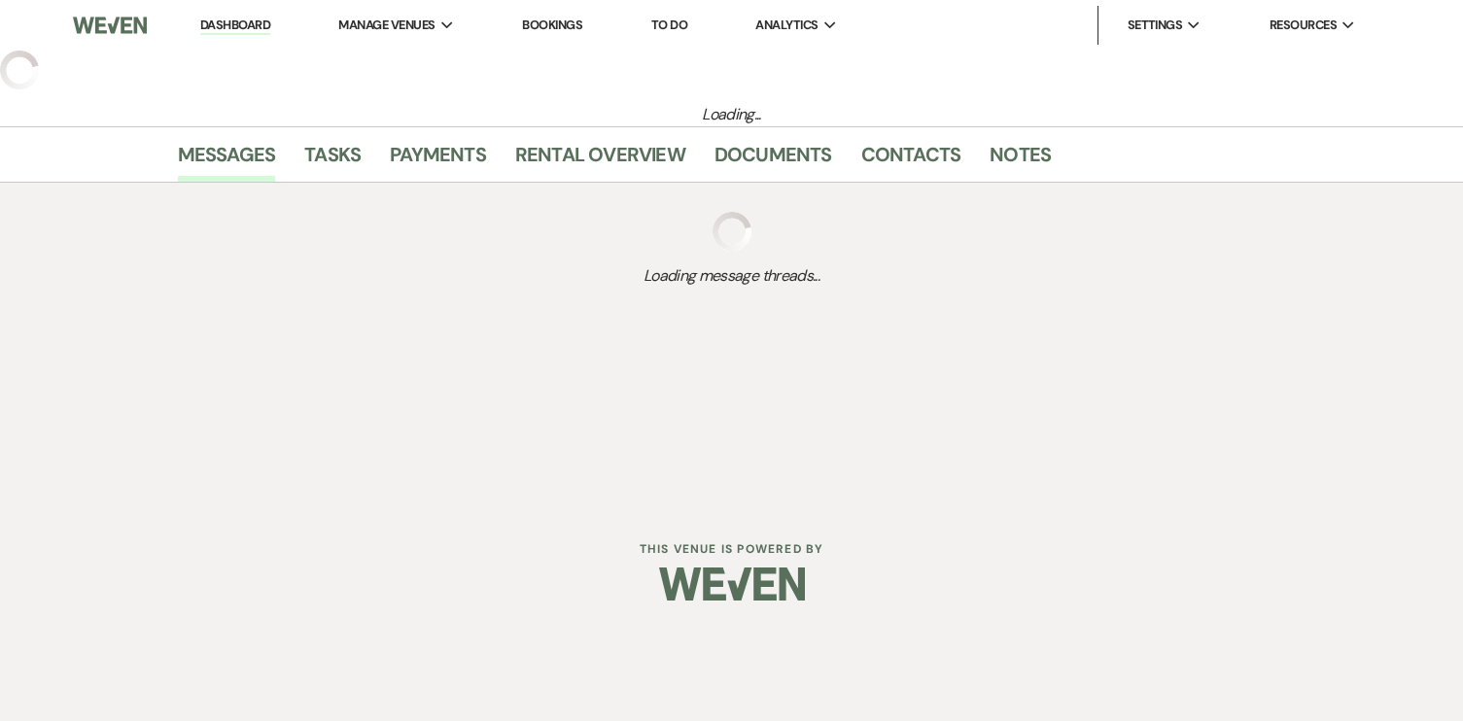
select select "6"
select select "2"
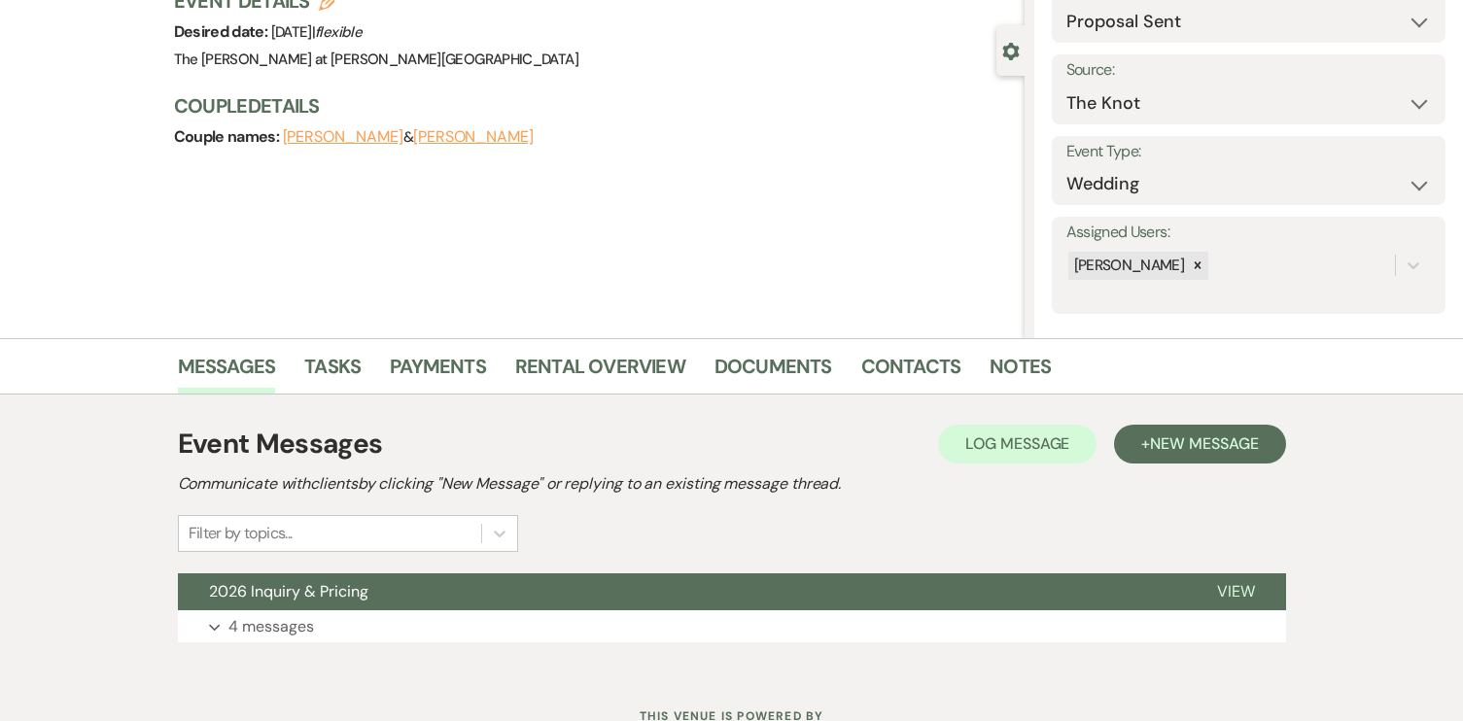
scroll to position [226, 0]
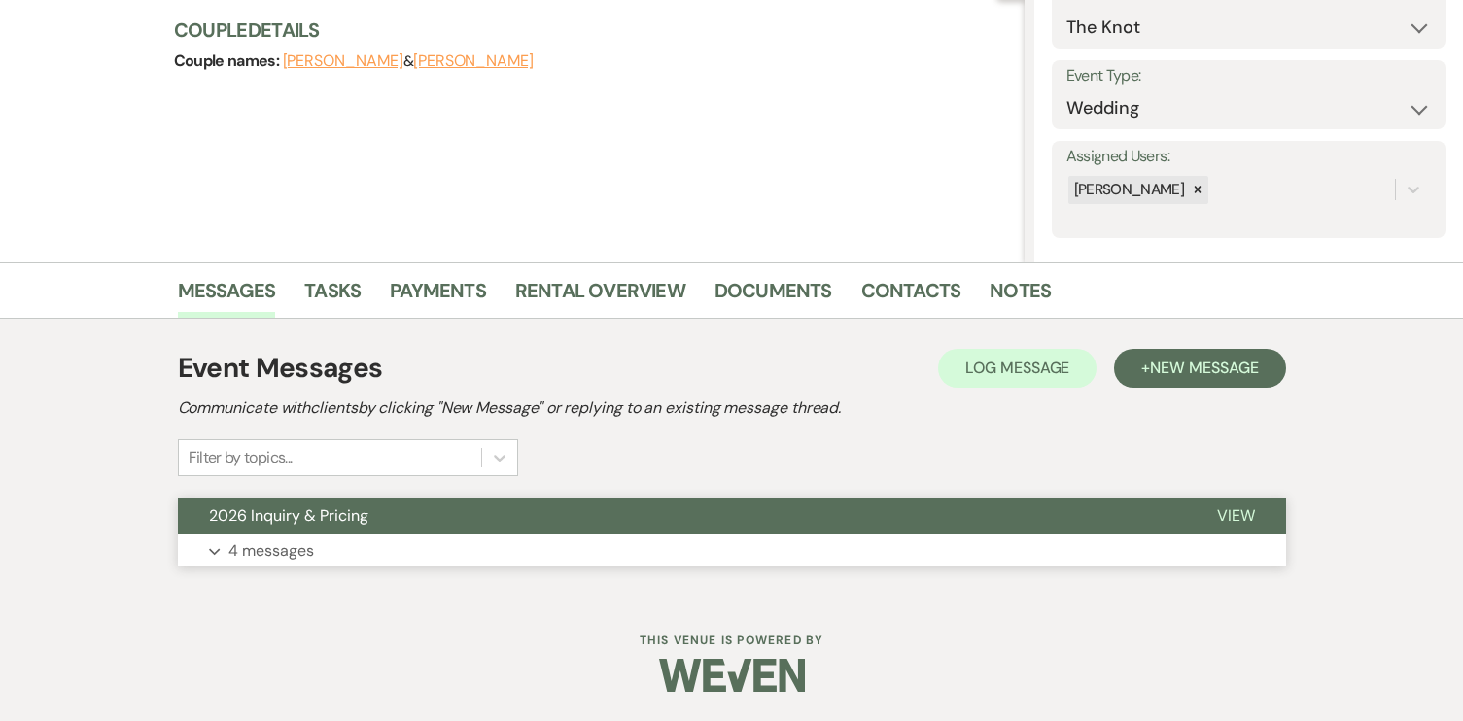
click at [314, 520] on span "2026 Inquiry & Pricing" at bounding box center [288, 516] width 159 height 20
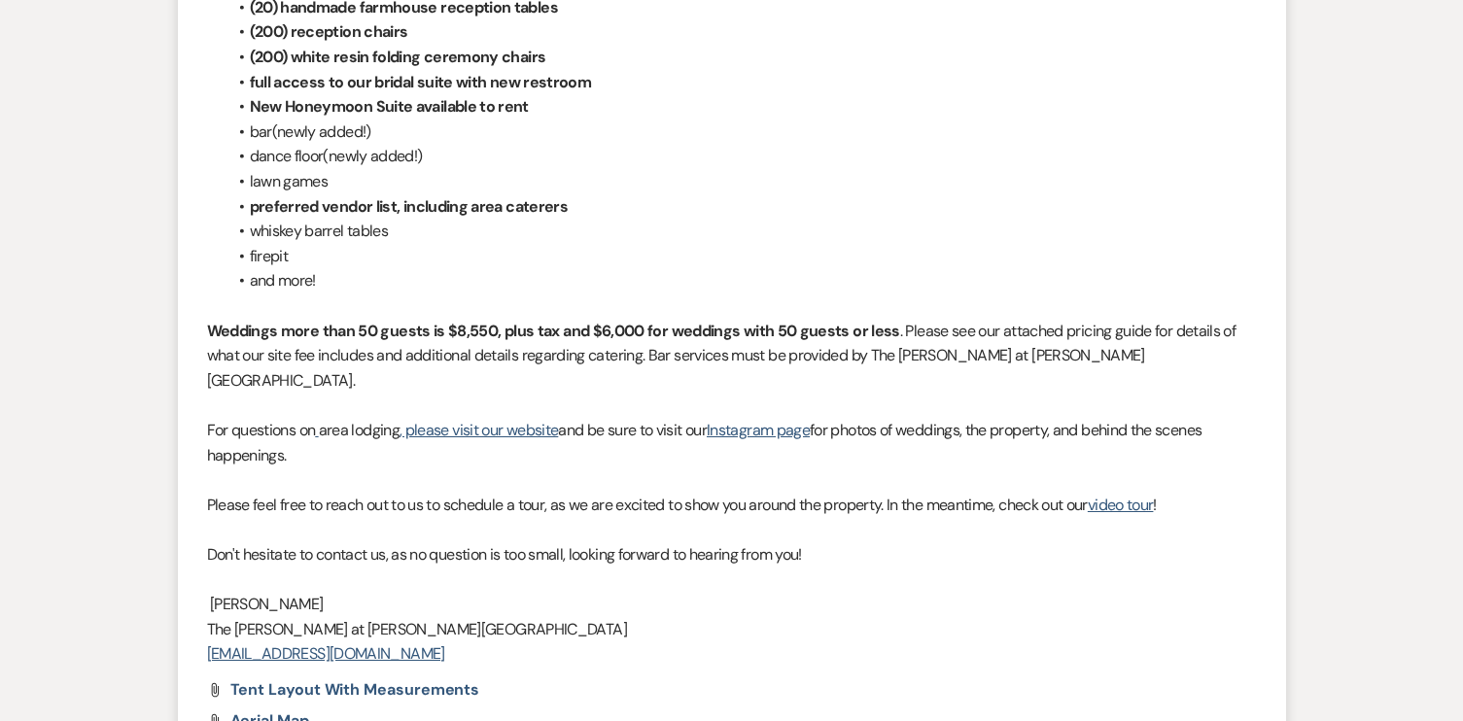
scroll to position [646, 0]
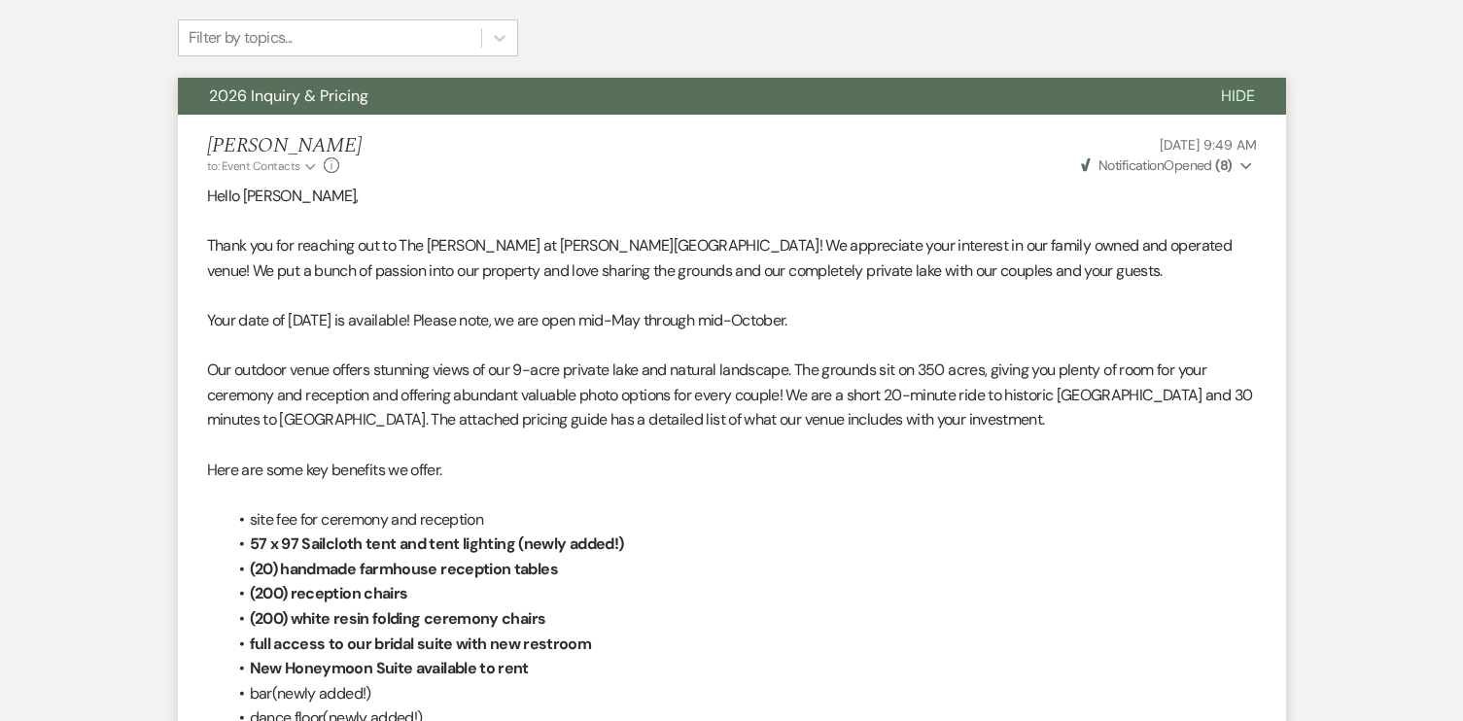
scroll to position [1162, 0]
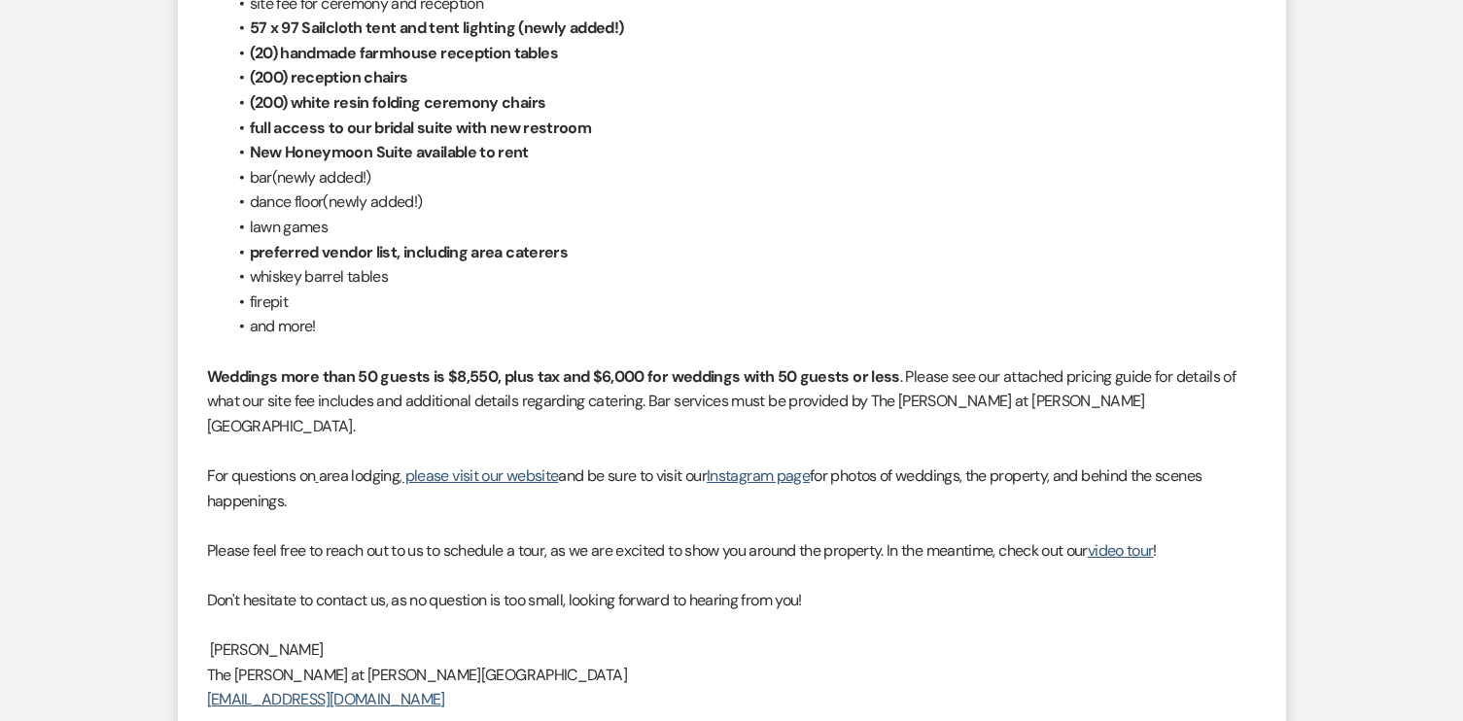
select select "6"
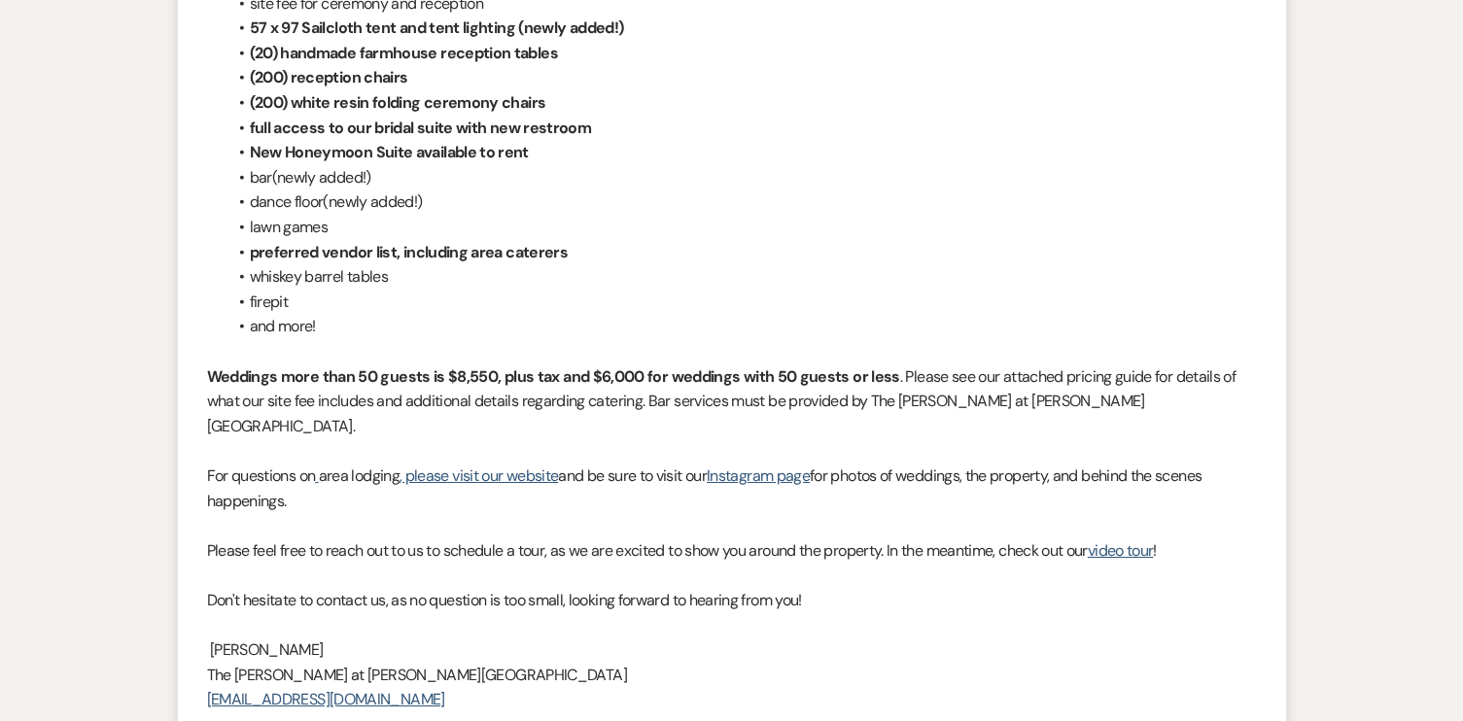
select select "6"
